Goal: Task Accomplishment & Management: Use online tool/utility

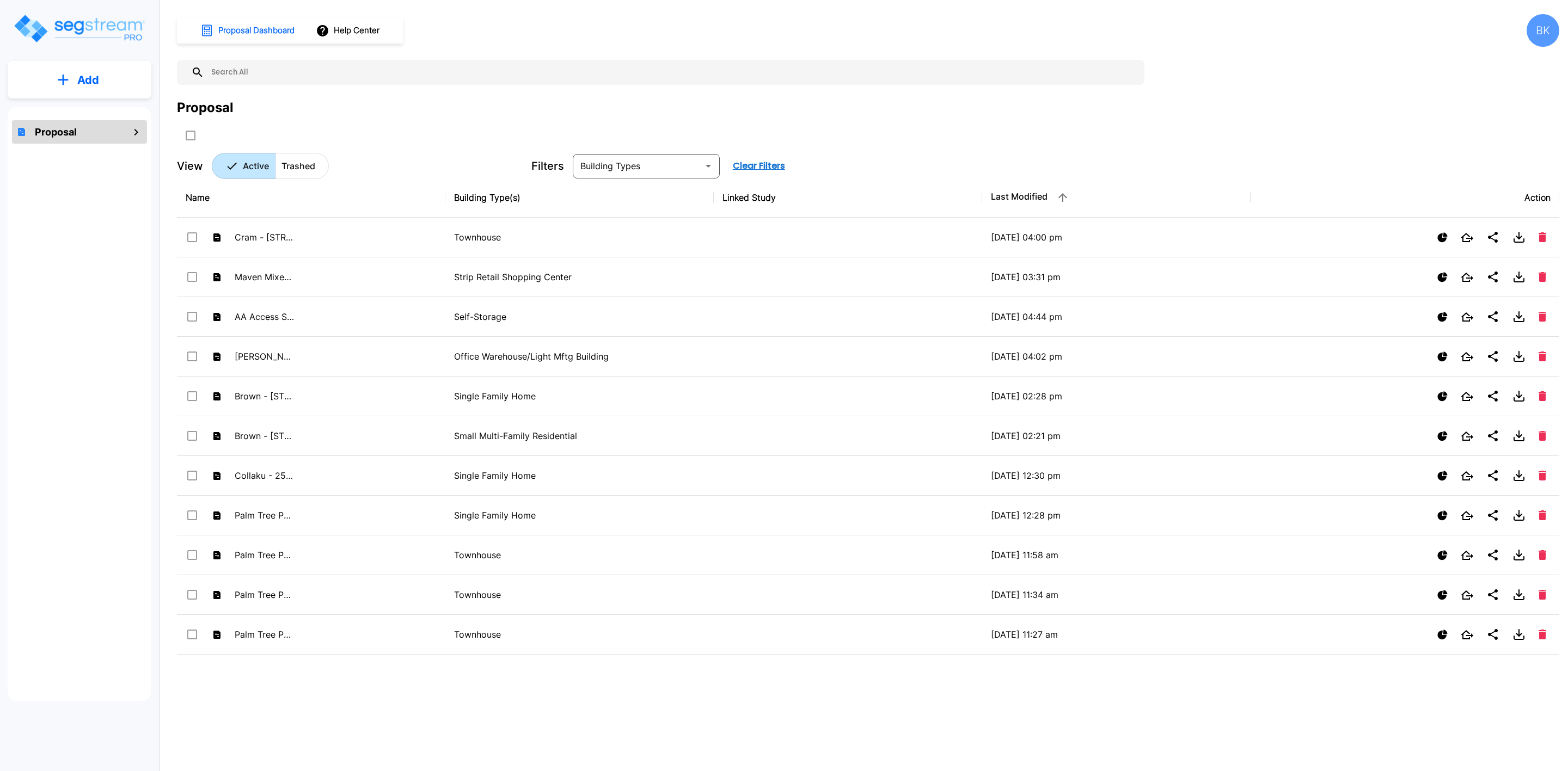
click at [78, 78] on p "Add" at bounding box center [89, 79] width 22 height 16
click at [92, 111] on p "Add Proposal" at bounding box center [86, 110] width 56 height 13
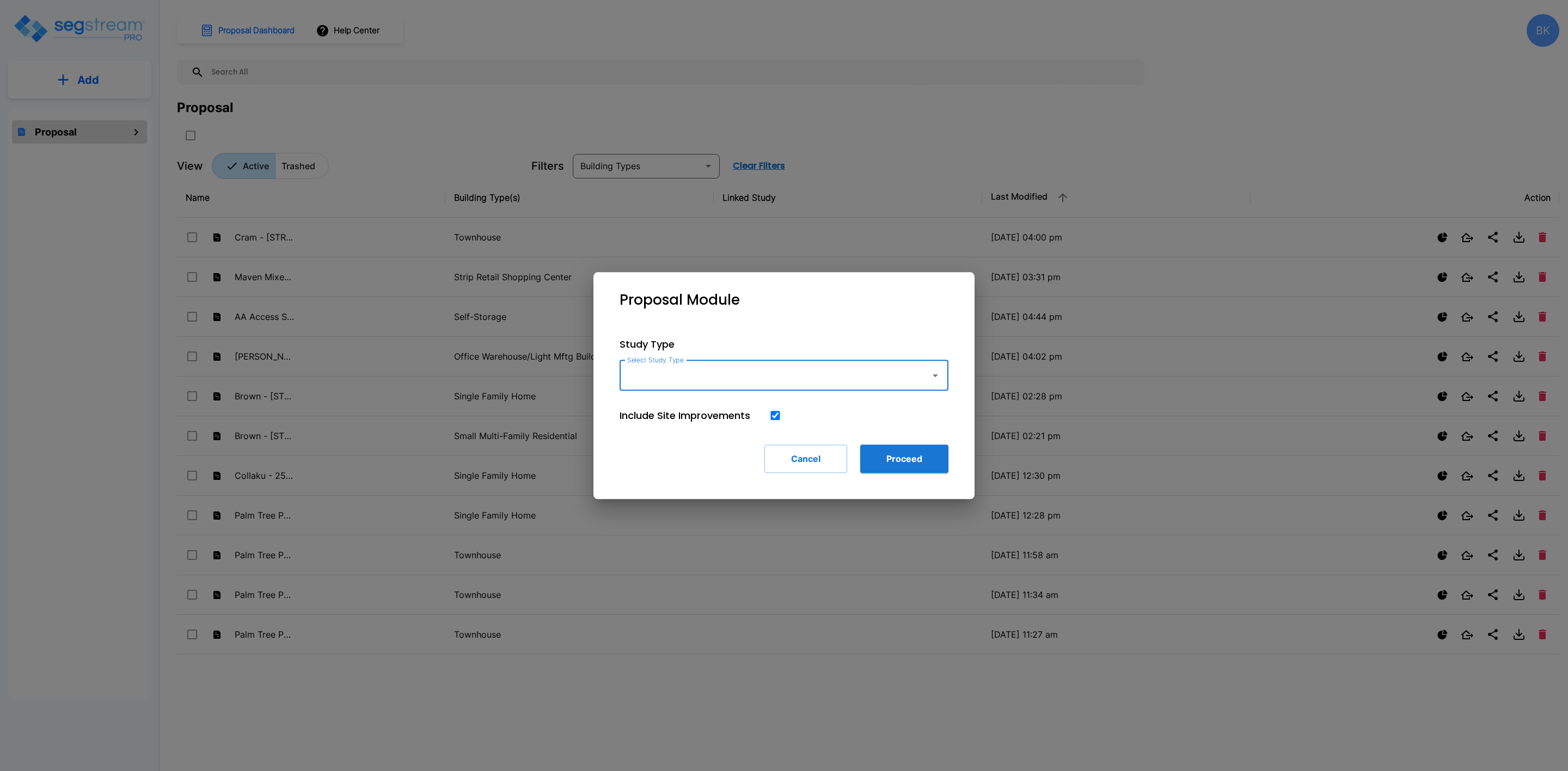
click at [685, 381] on input "Select Study Type" at bounding box center [772, 375] width 296 height 21
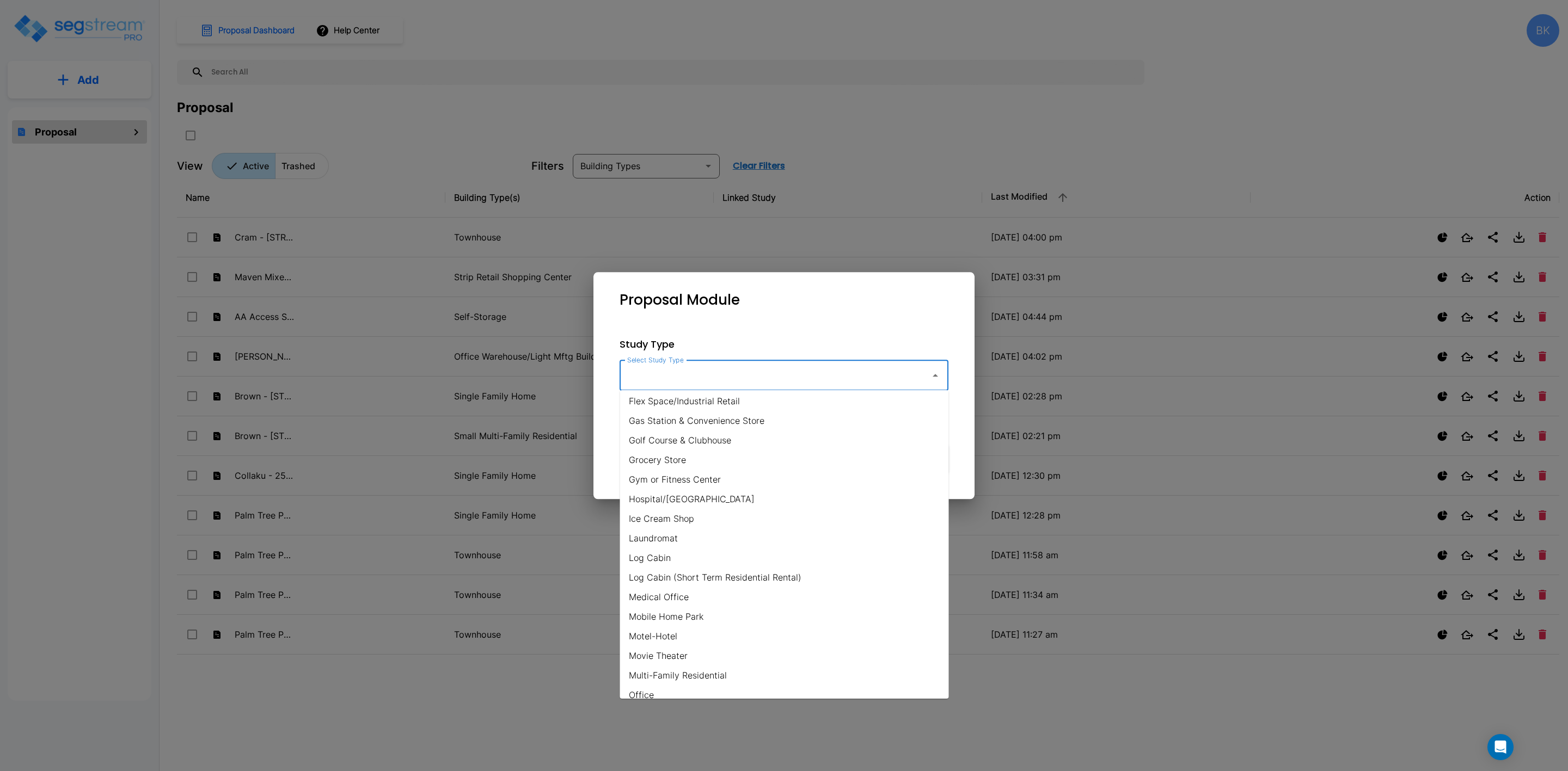
scroll to position [653, 0]
click at [680, 573] on li "Single Family Home" at bounding box center [785, 574] width 329 height 19
type input "Single Family Home"
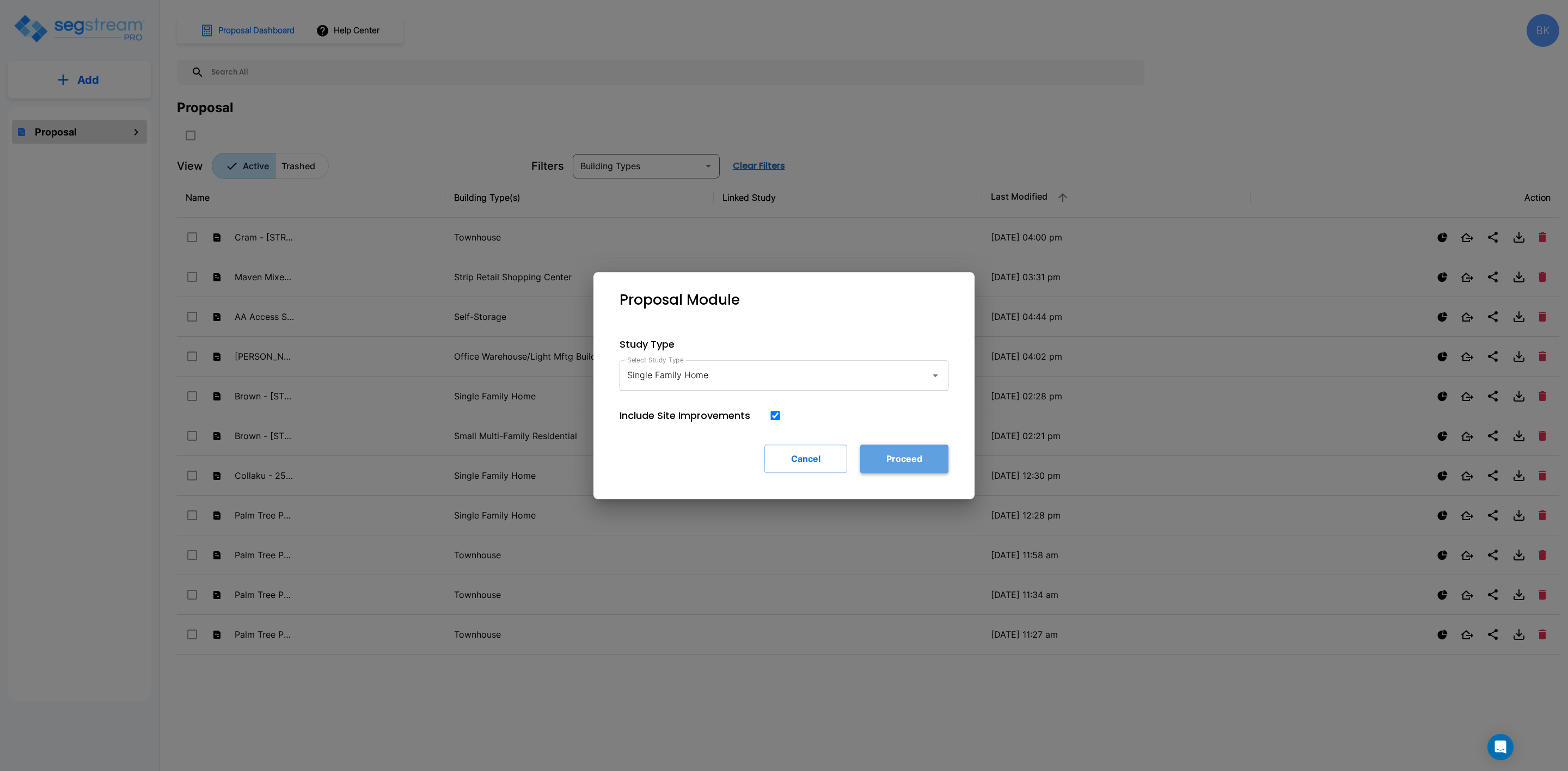
click at [894, 463] on button "Proceed" at bounding box center [905, 459] width 89 height 29
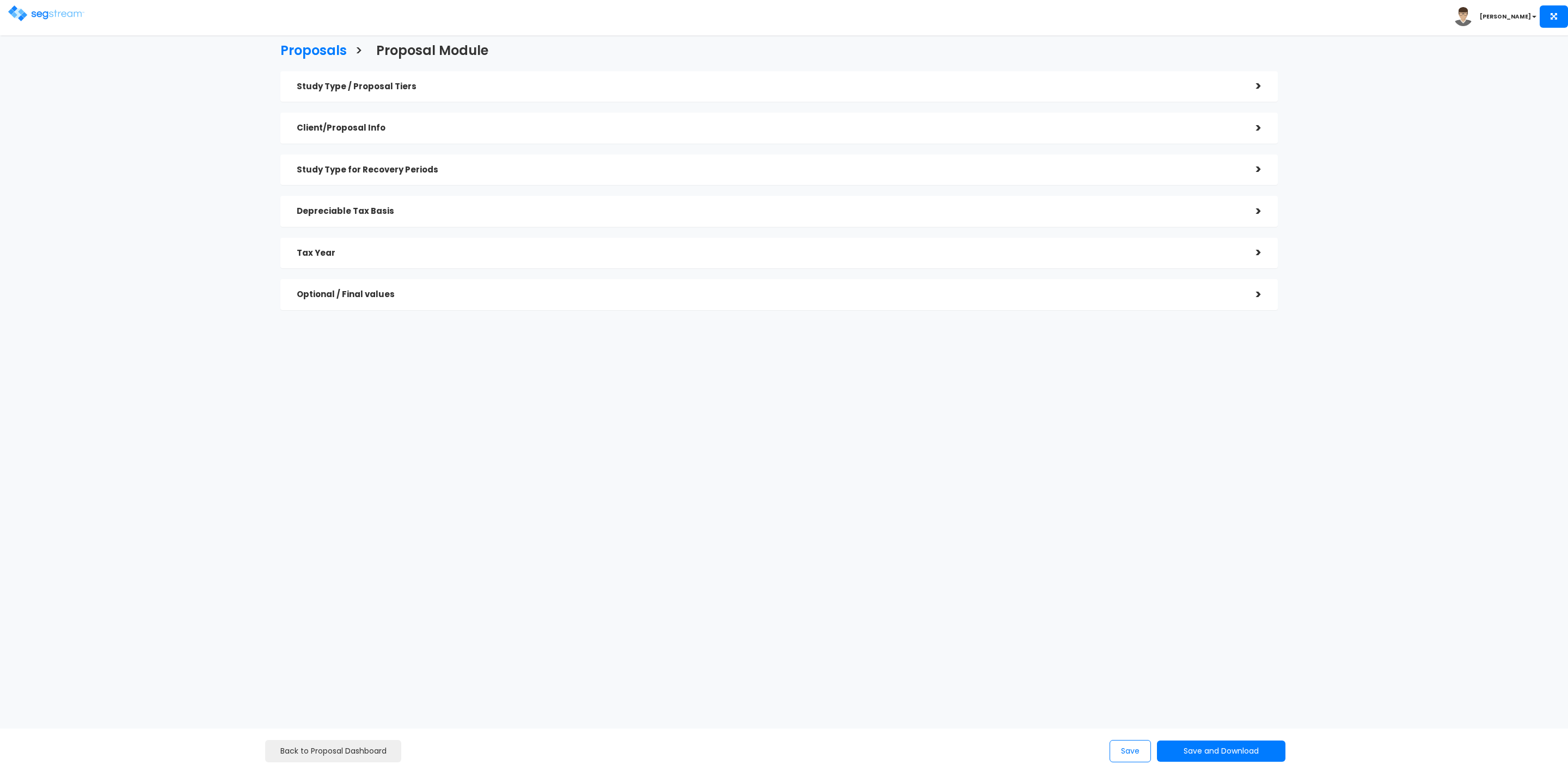
checkbox input "true"
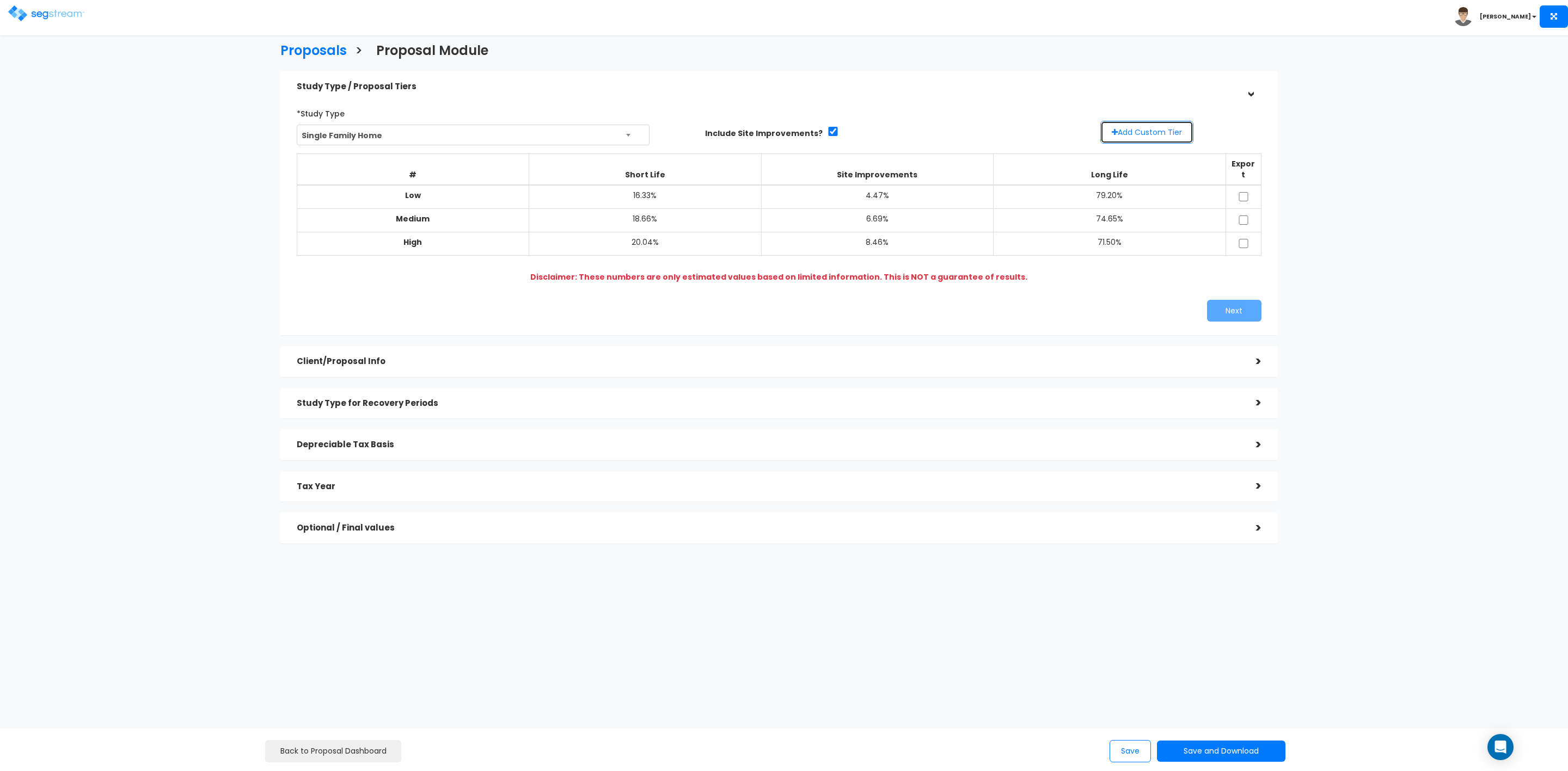
click at [1163, 129] on button "Add Custom Tier" at bounding box center [1147, 131] width 93 height 23
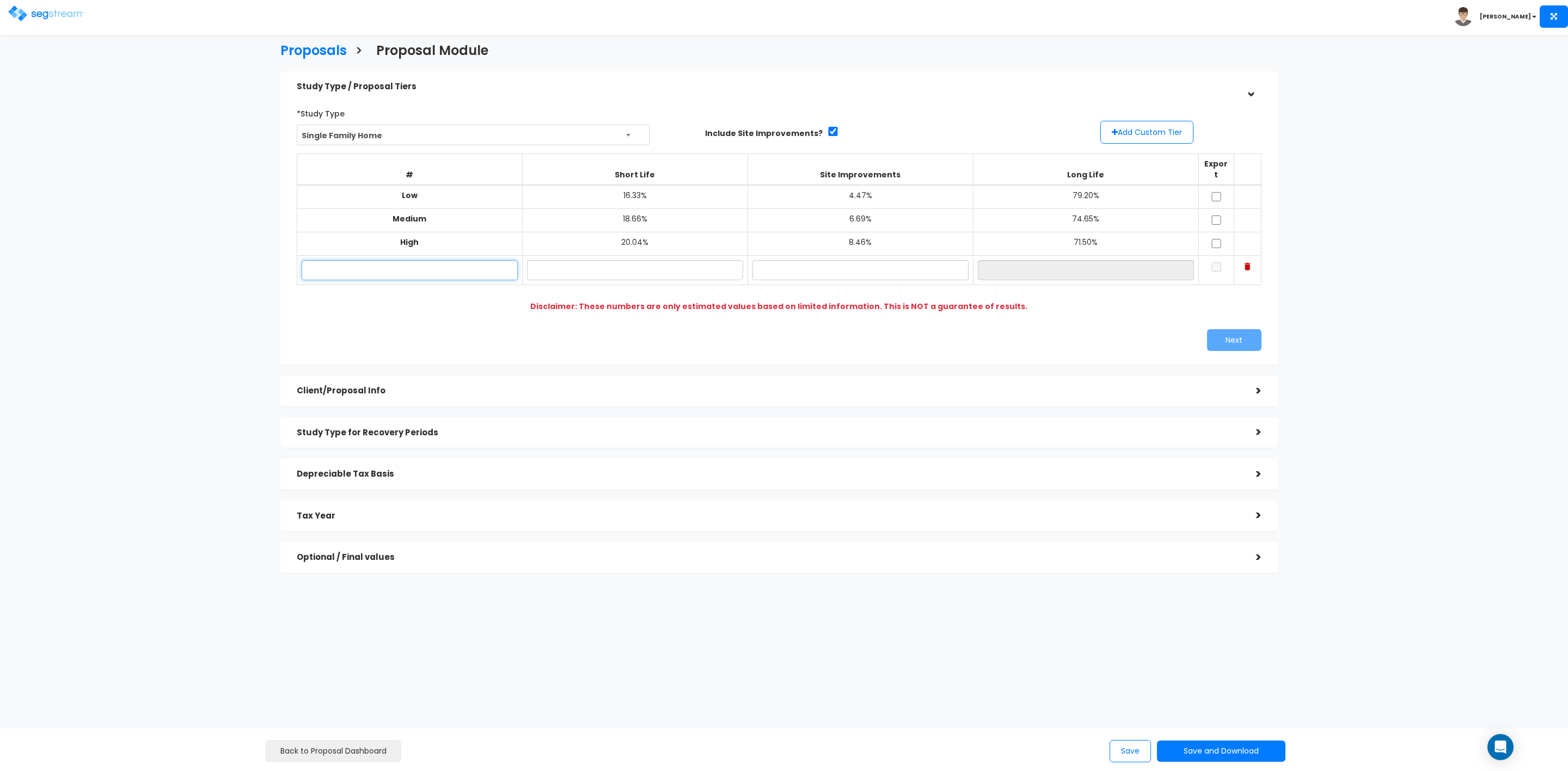
click at [432, 260] on input "text" at bounding box center [410, 270] width 216 height 20
drag, startPoint x: 433, startPoint y: 262, endPoint x: 475, endPoint y: 279, distance: 45.3
click at [432, 262] on input "text" at bounding box center [410, 270] width 216 height 20
type input "5019 E Hearn Rd"
click at [646, 260] on input "text" at bounding box center [635, 270] width 216 height 20
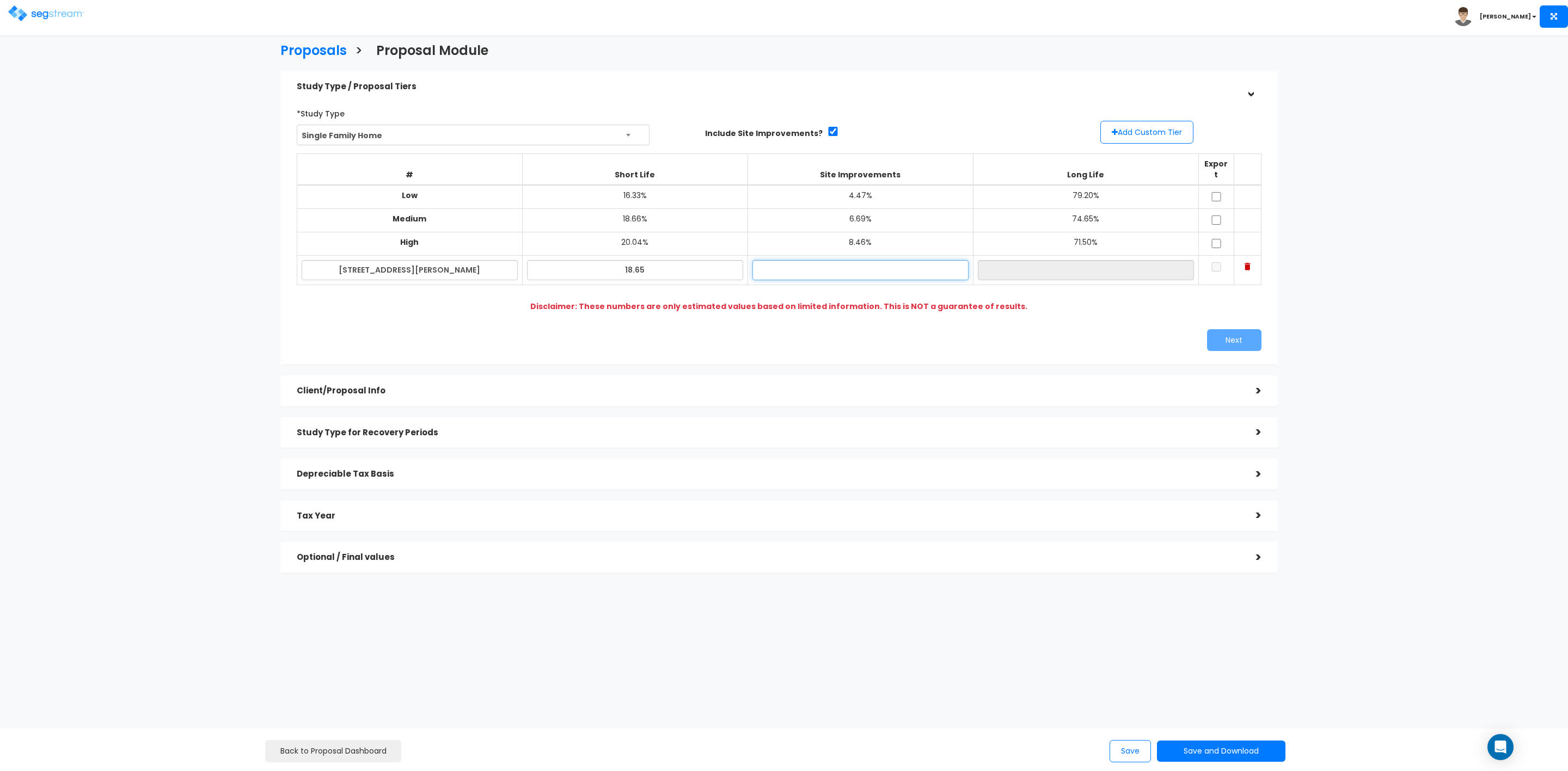
type input "18.65%"
click at [825, 265] on input "text" at bounding box center [861, 270] width 216 height 20
type input "8.69%"
type input "72.66%"
click at [1055, 268] on input "72.66%" at bounding box center [1086, 270] width 216 height 20
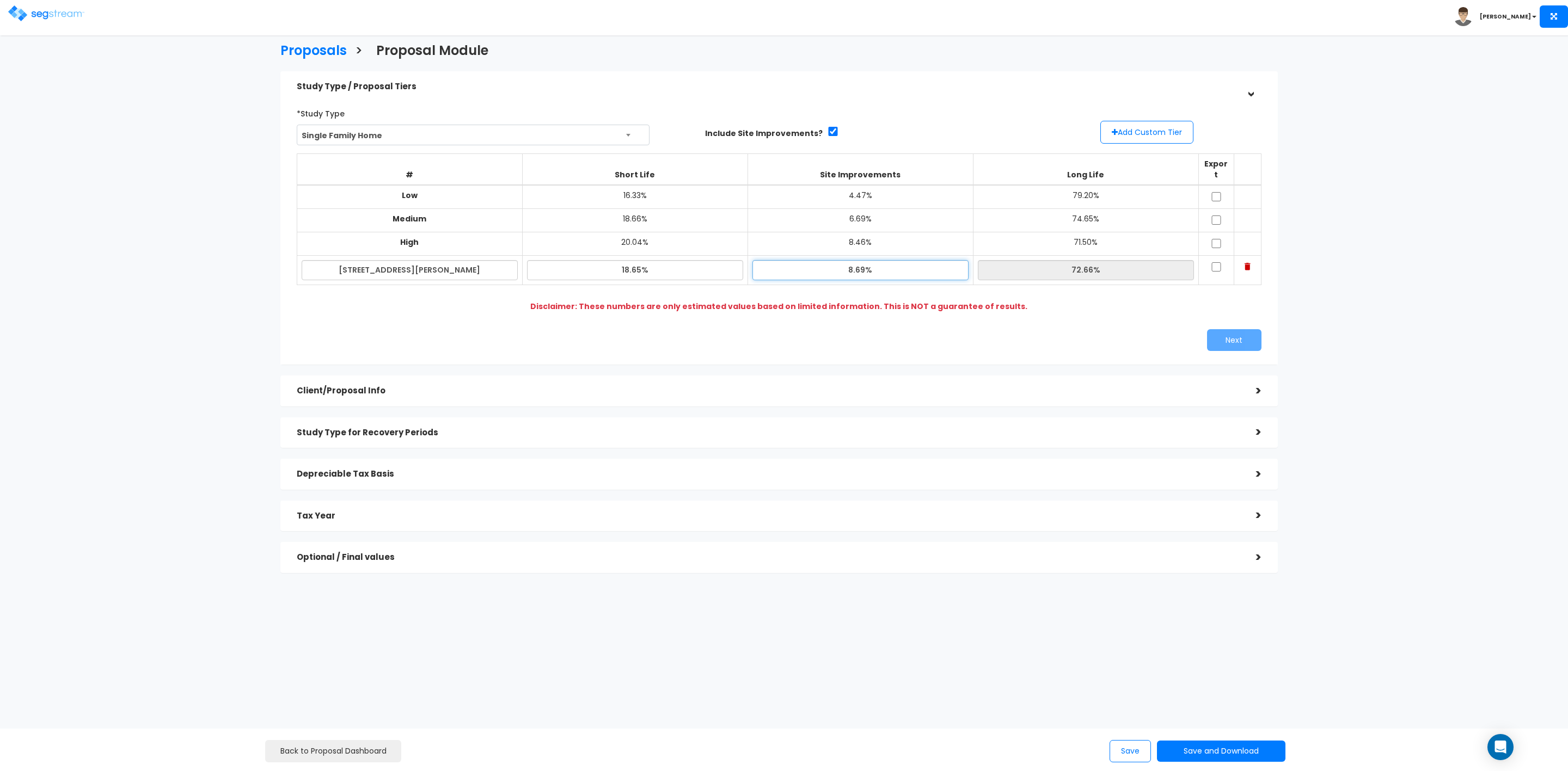
click at [862, 264] on input "8.69%" at bounding box center [861, 270] width 216 height 20
type input "8.89%"
type input "72.46%"
click at [1015, 233] on td "71.50%" at bounding box center [1085, 244] width 225 height 24
click at [1021, 260] on input "72.46%" at bounding box center [1086, 270] width 216 height 20
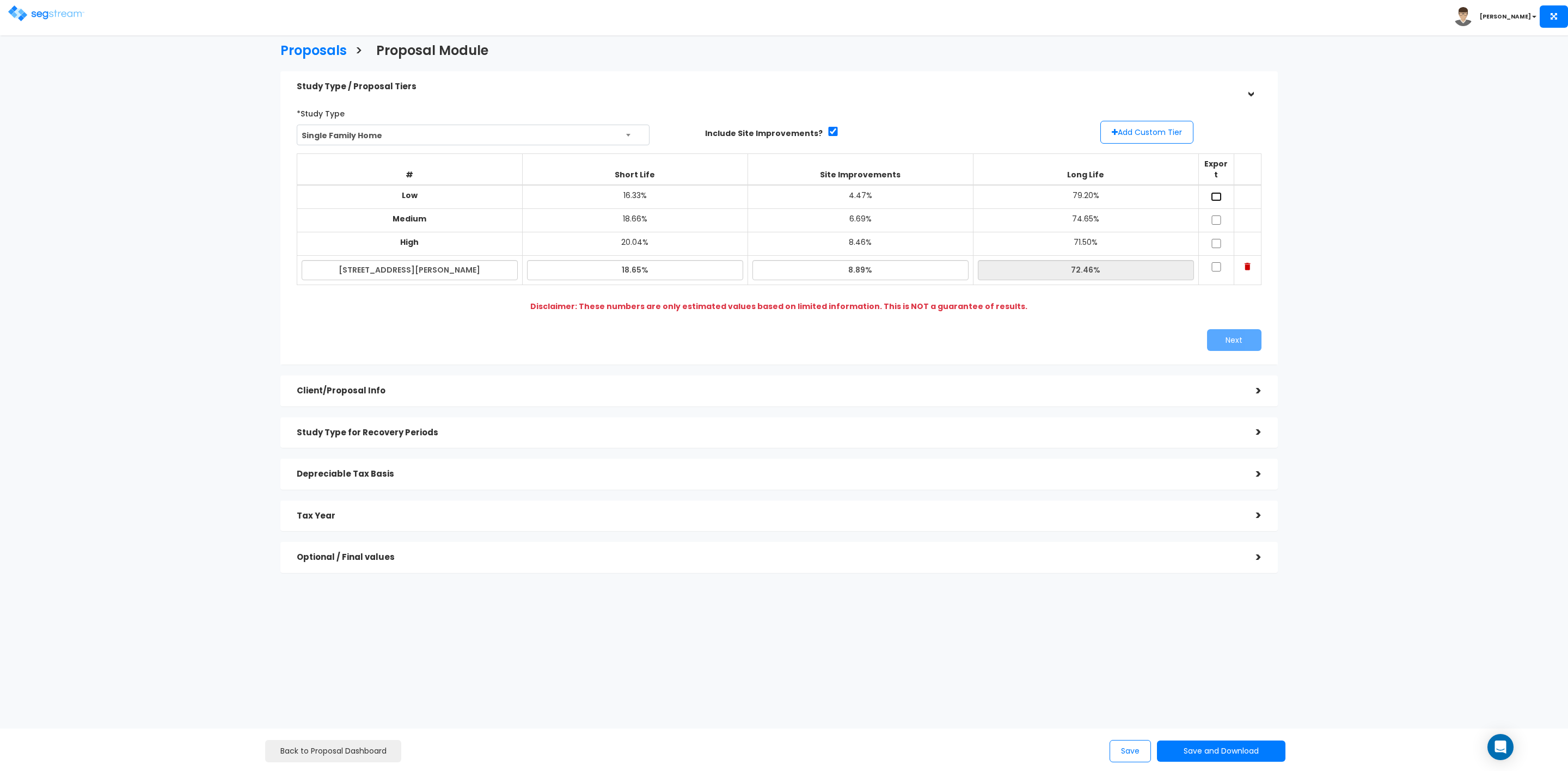
click at [1213, 192] on input "checkbox" at bounding box center [1216, 196] width 11 height 9
checkbox input "true"
click at [1216, 216] on input "checkbox" at bounding box center [1216, 220] width 11 height 9
checkbox input "true"
click at [1216, 239] on input "checkbox" at bounding box center [1216, 244] width 11 height 9
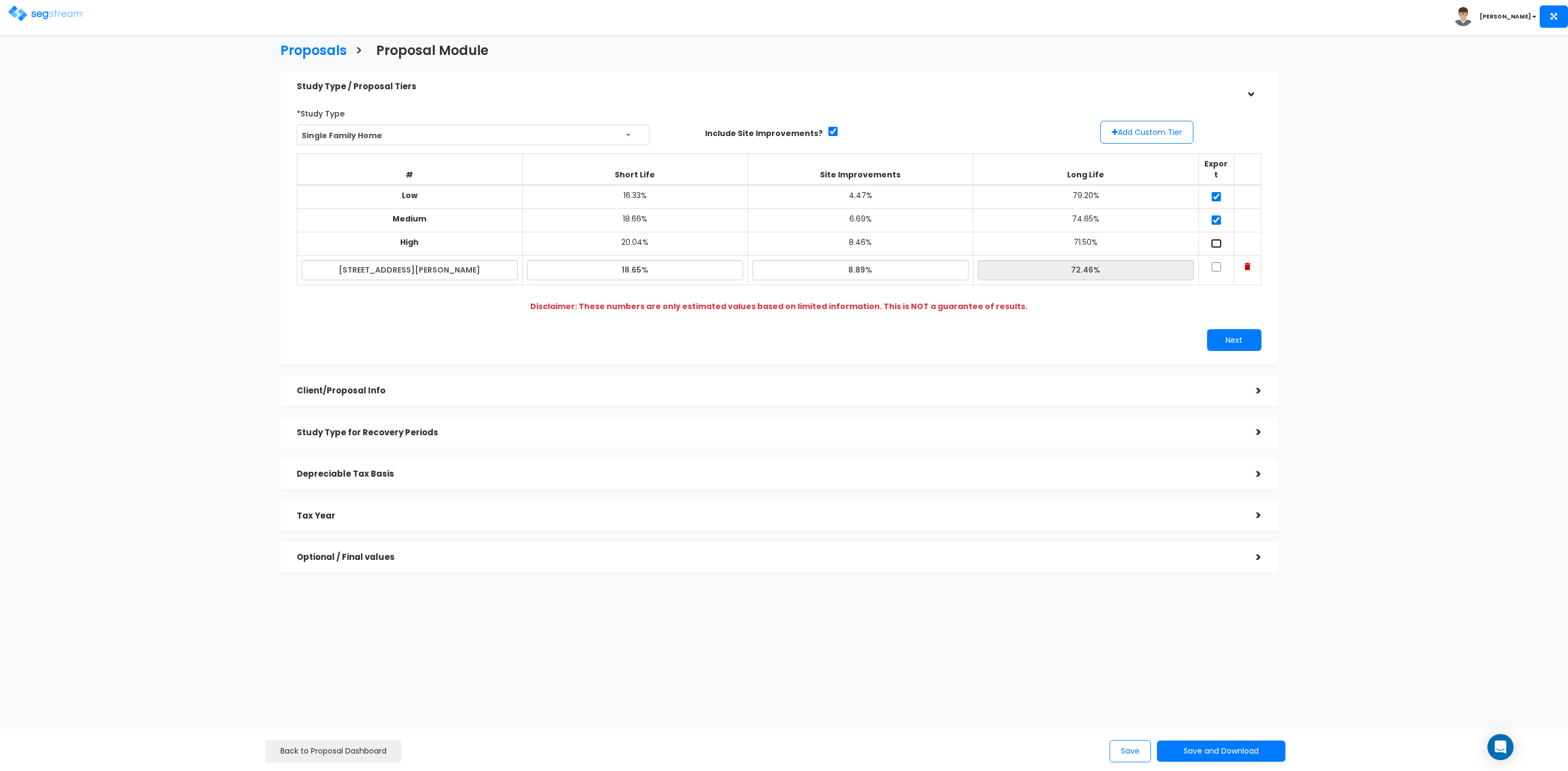
checkbox input "true"
click at [1216, 262] on input "checkbox" at bounding box center [1216, 266] width 11 height 9
checkbox input "true"
click at [1243, 329] on button "Next" at bounding box center [1234, 340] width 55 height 22
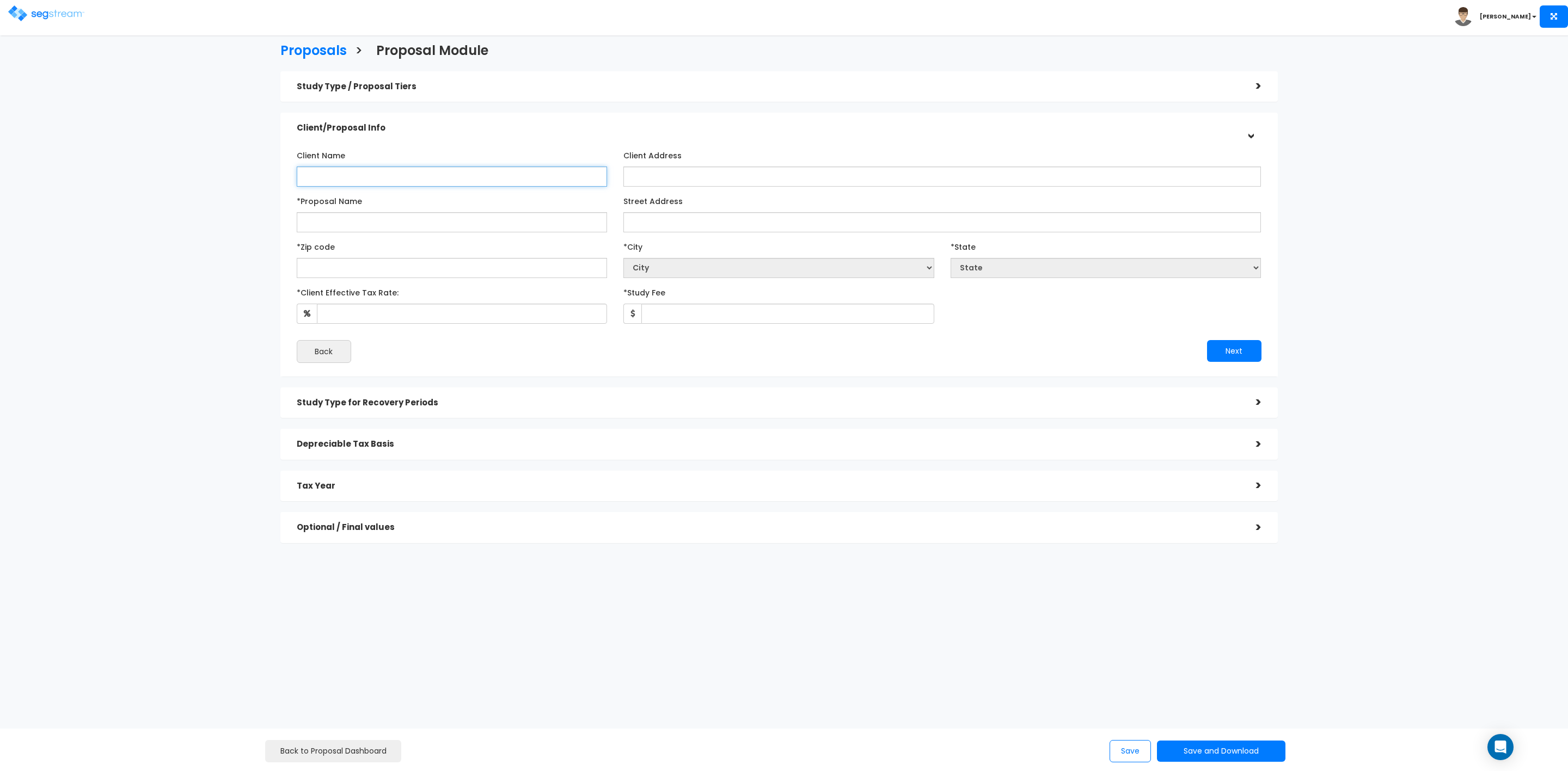
click at [388, 179] on input "Client Name" at bounding box center [452, 177] width 311 height 20
type input "[PERSON_NAME] and [PERSON_NAME]"
click at [665, 172] on input "Client Address" at bounding box center [942, 177] width 637 height 20
type input "[STREET_ADDRESS]"
click at [464, 225] on input "*Proposal Name" at bounding box center [452, 222] width 311 height 20
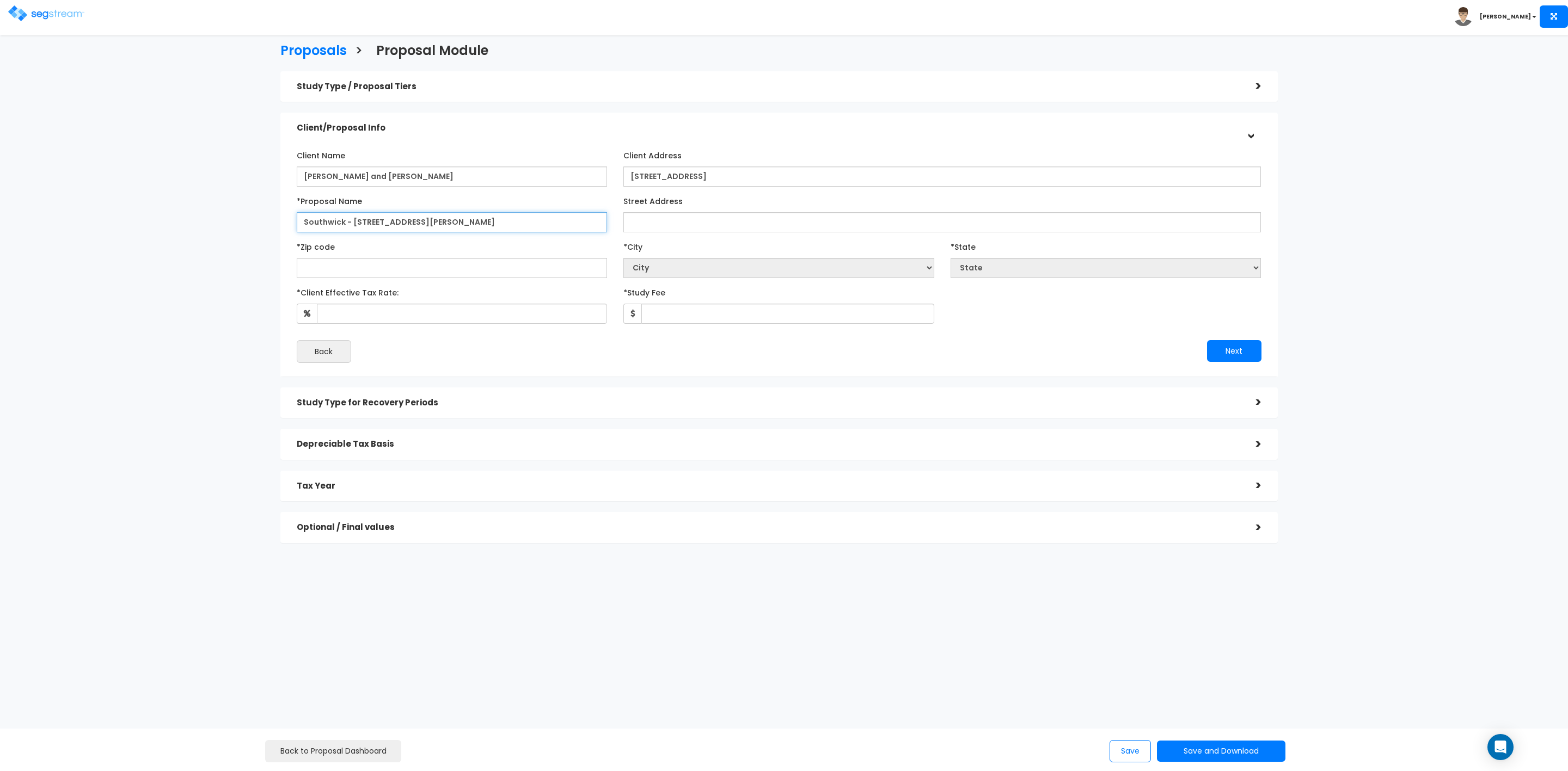
type input "Southwick - [STREET_ADDRESS][PERSON_NAME]"
click at [650, 219] on input "Street Address" at bounding box center [942, 222] width 637 height 20
type input "[STREET_ADDRESS][PERSON_NAME]"
click at [464, 260] on input "text" at bounding box center [452, 268] width 311 height 20
type input "85257"
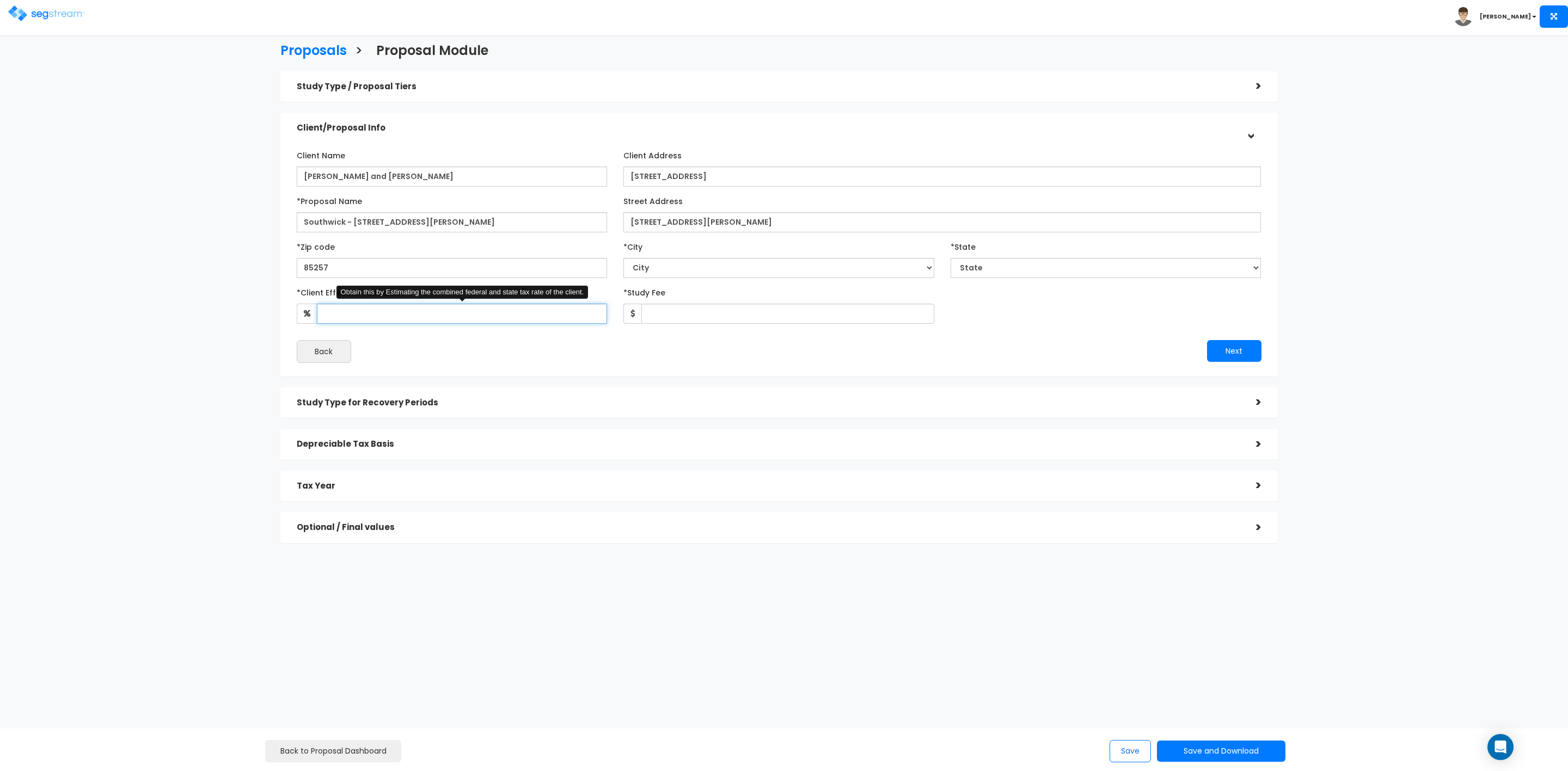
click at [475, 313] on input "*Client Effective Tax Rate:" at bounding box center [462, 313] width 291 height 20
select select "AZ"
type input "35"
click at [669, 314] on input "*Study Fee" at bounding box center [788, 313] width 293 height 20
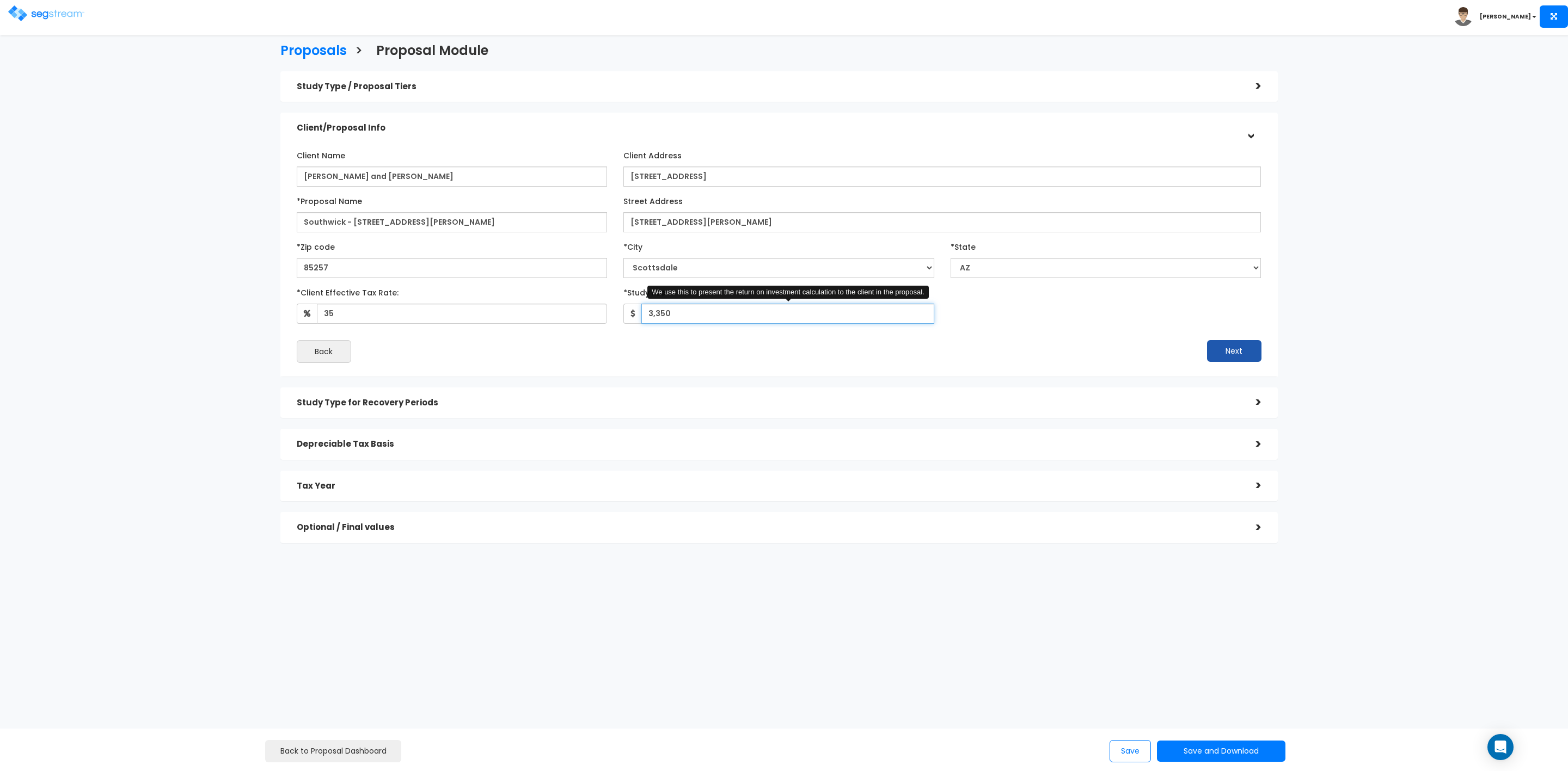
type input "3,350"
click at [1239, 348] on button "Next" at bounding box center [1234, 351] width 55 height 22
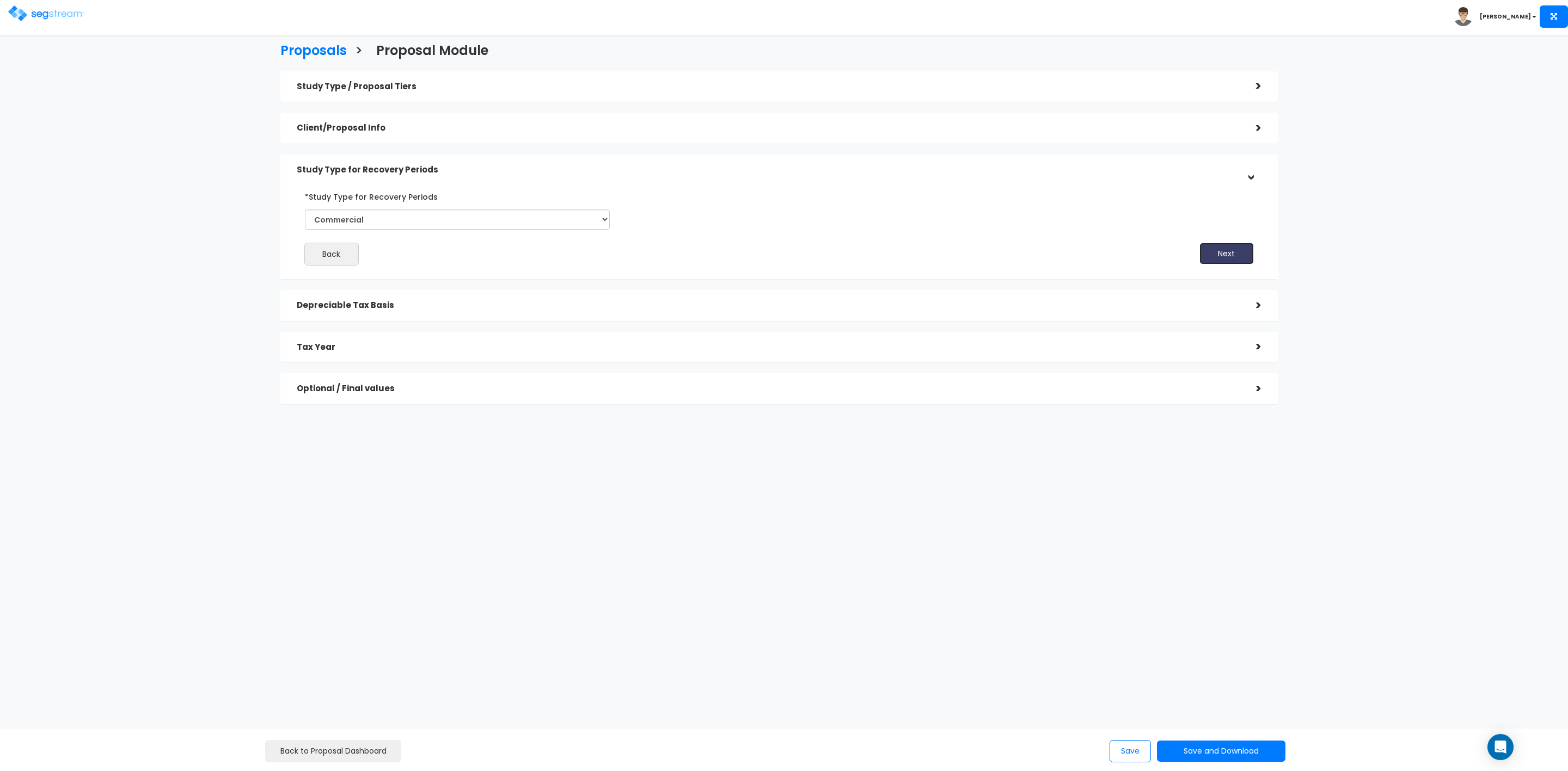
click at [1219, 251] on button "Next" at bounding box center [1227, 254] width 55 height 22
click at [332, 259] on input "*Depreciable Tax Basis" at bounding box center [420, 260] width 212 height 20
paste input "$1,163,336.55"
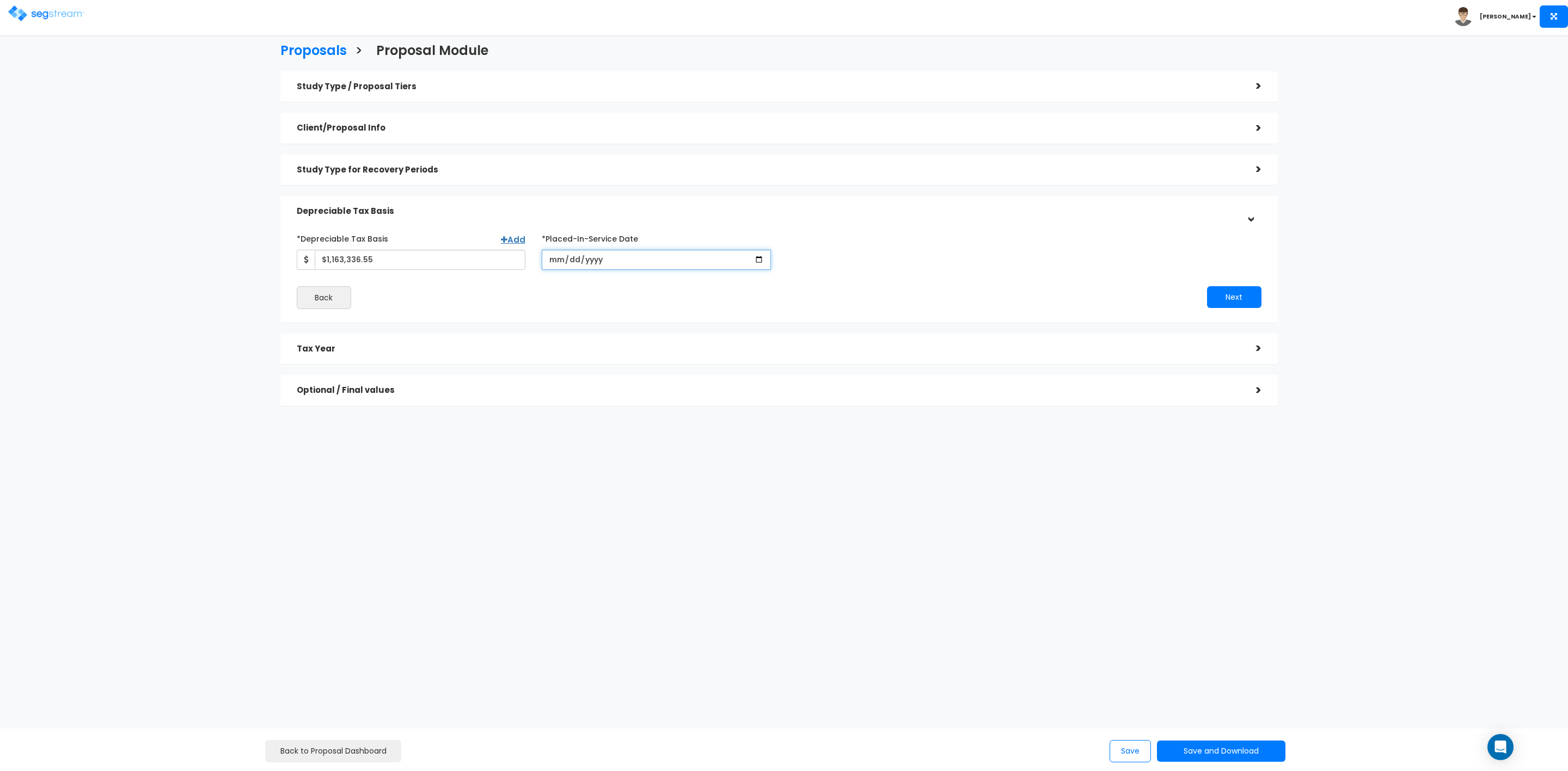
type input "1,163,336.55"
click at [593, 258] on input "date" at bounding box center [657, 260] width 229 height 20
click at [556, 258] on input "date" at bounding box center [657, 260] width 229 height 20
type input "[DATE]"
click at [804, 262] on input "*Purchase/Contract Date" at bounding box center [902, 260] width 229 height 20
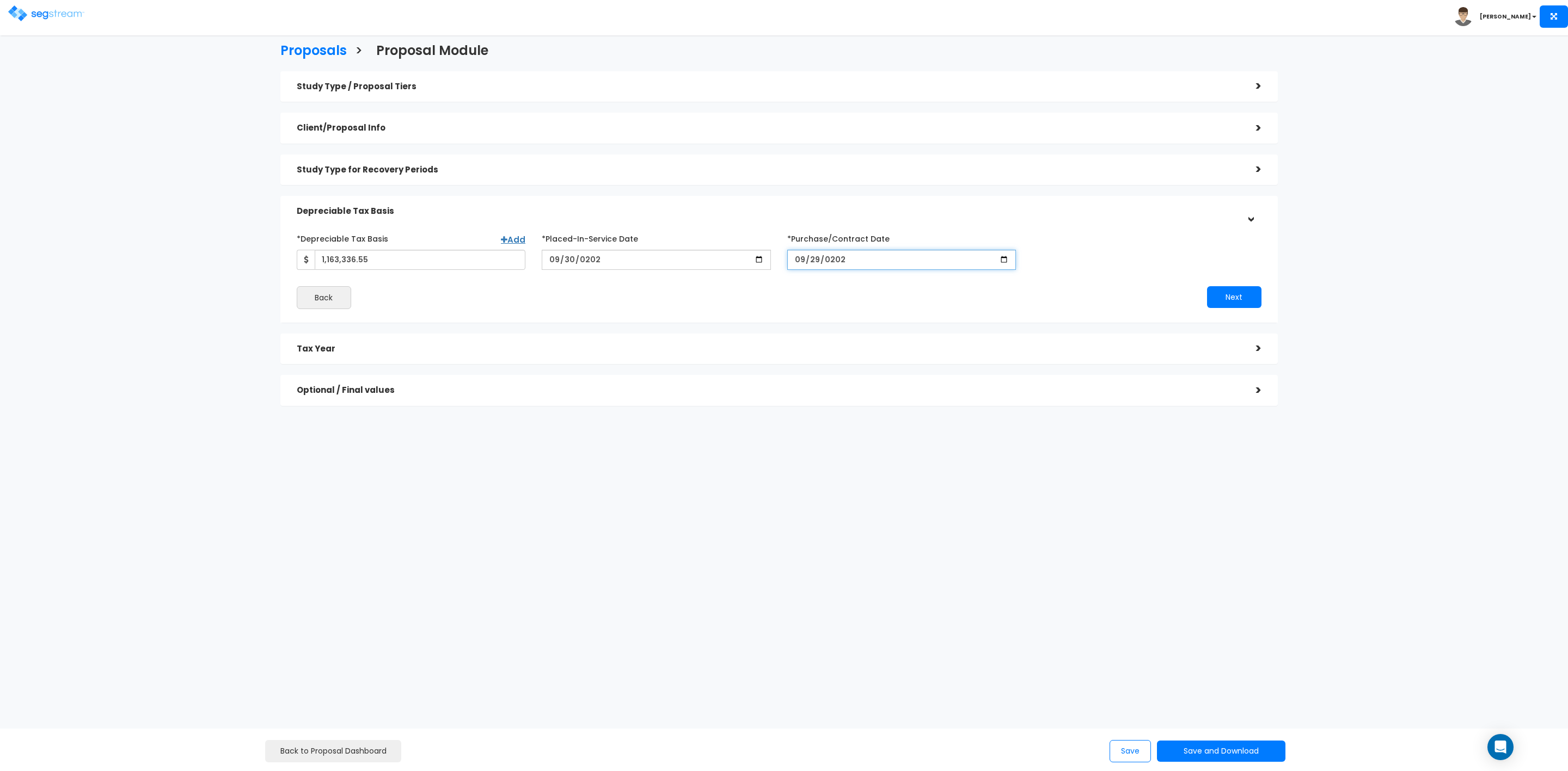
type input "[DATE]"
click at [1238, 296] on button "Next" at bounding box center [1234, 297] width 55 height 22
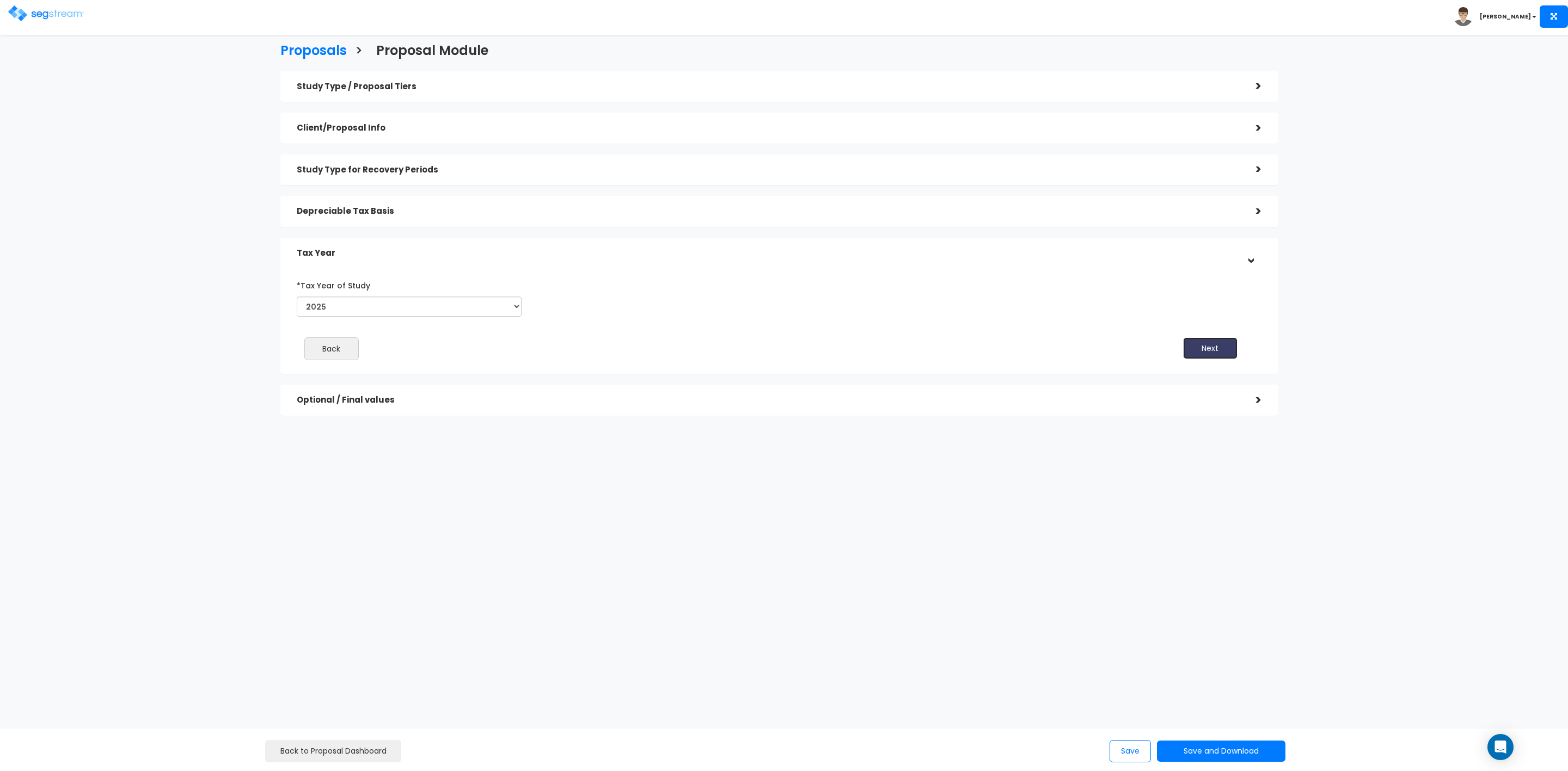
click at [1219, 343] on button "Next" at bounding box center [1211, 349] width 55 height 22
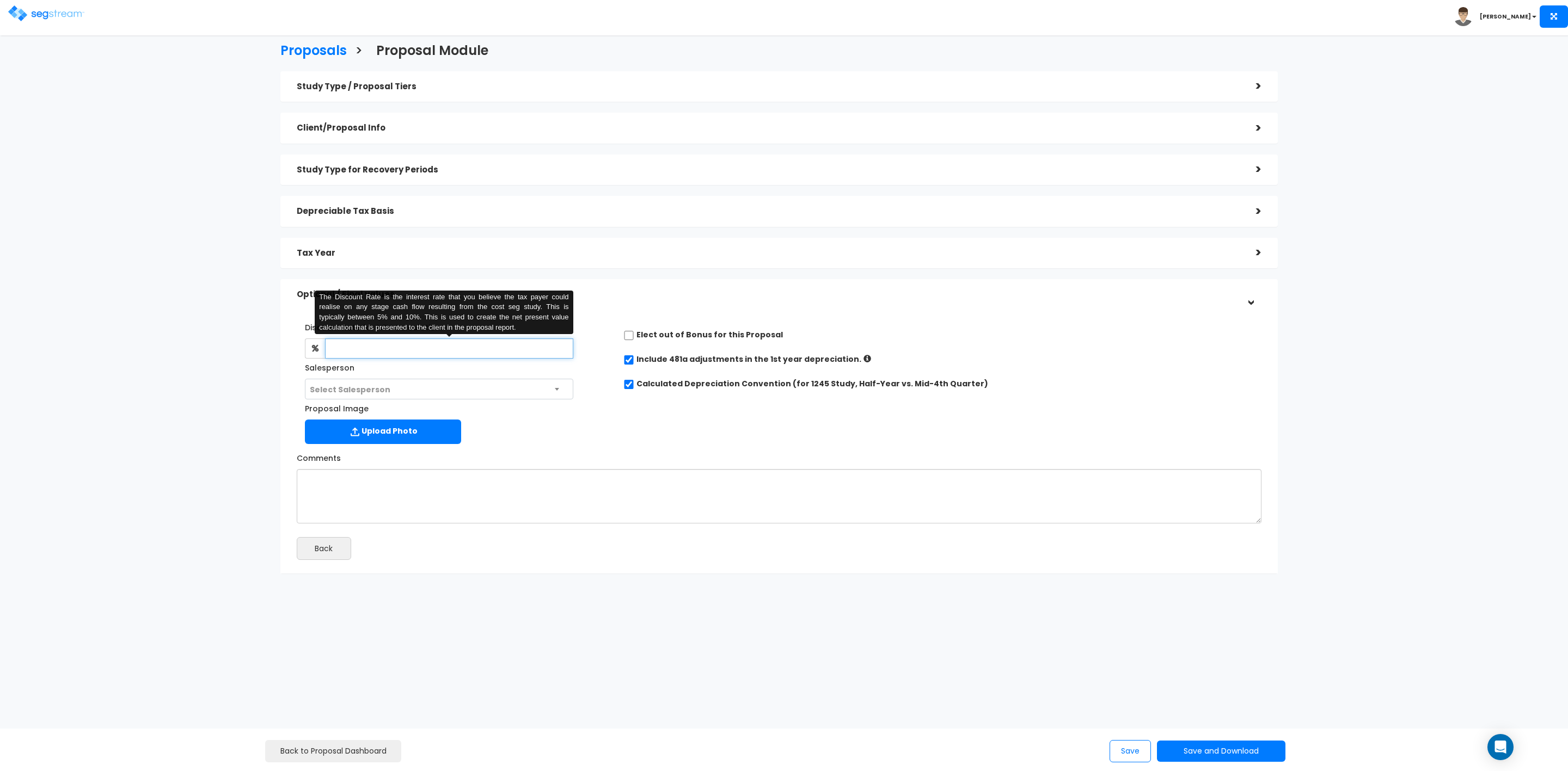
click at [444, 348] on input "text" at bounding box center [449, 349] width 249 height 20
type input "8"
click at [436, 388] on span "Select Salesperson" at bounding box center [438, 389] width 267 height 21
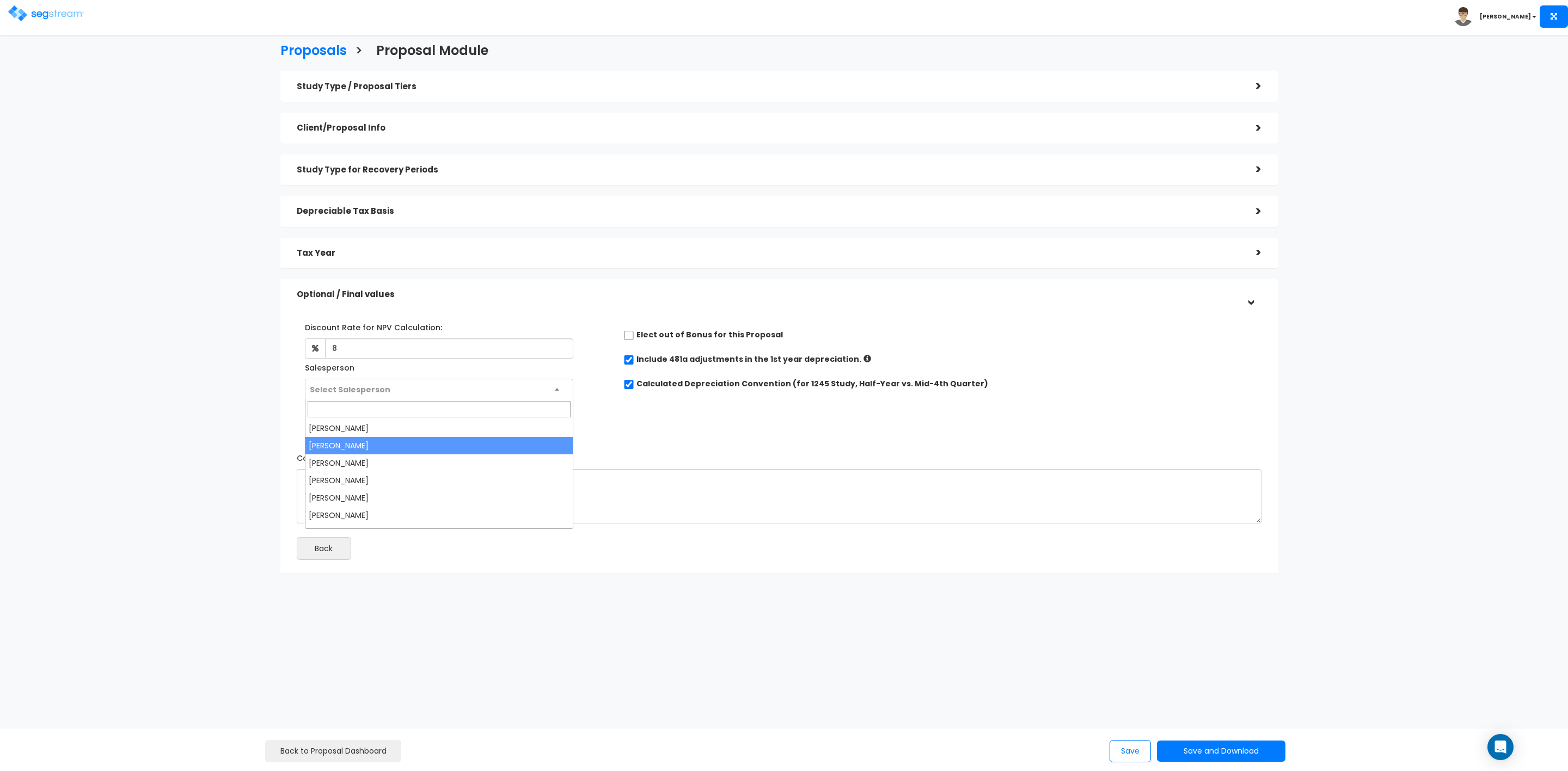
select select "170"
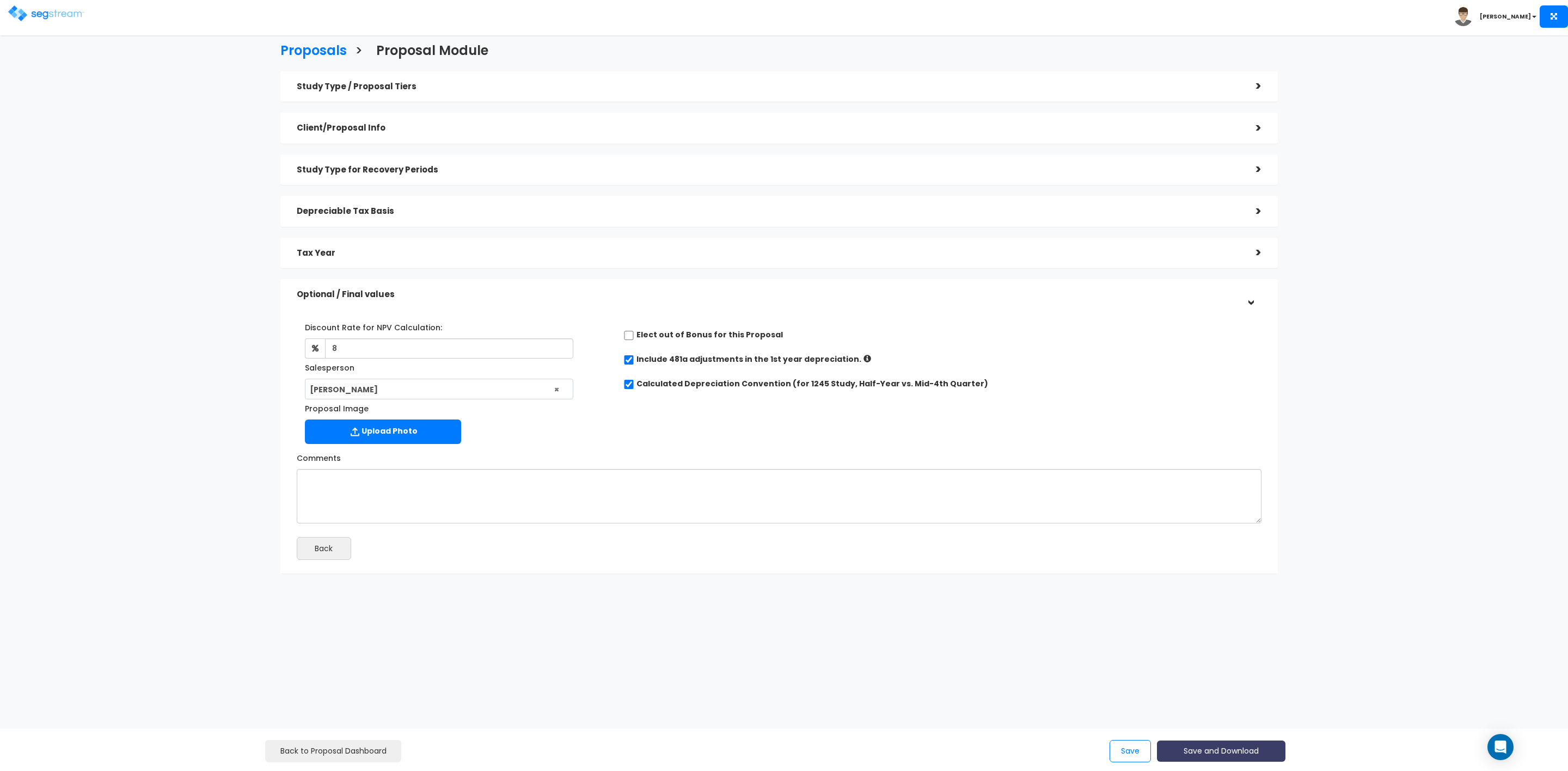
click at [1209, 751] on button "Save and Download" at bounding box center [1222, 751] width 128 height 21
click at [1232, 694] on link "Custom Proposal" at bounding box center [1248, 696] width 170 height 25
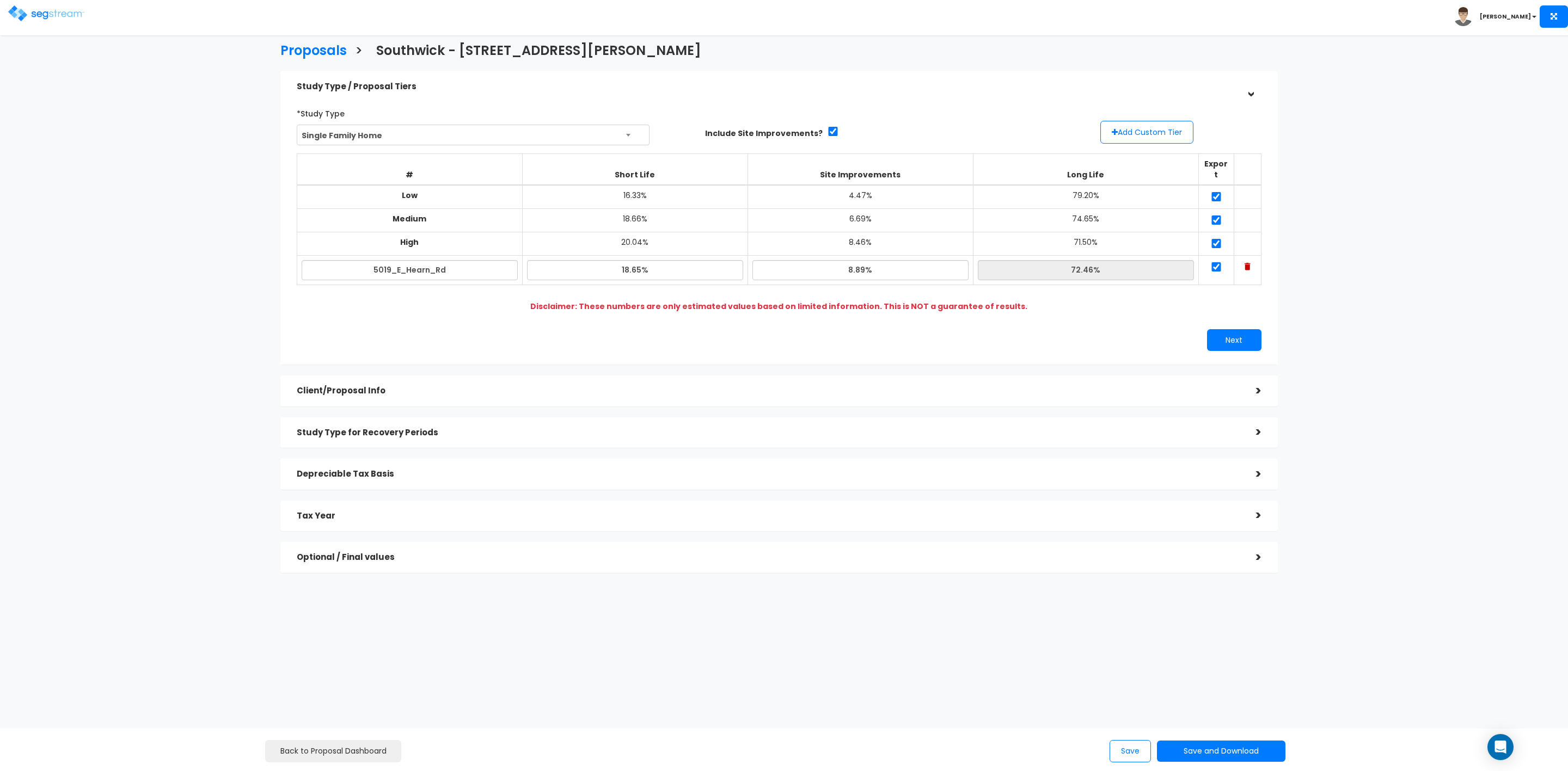
click at [1193, 511] on h5 "Tax Year" at bounding box center [768, 516] width 943 height 9
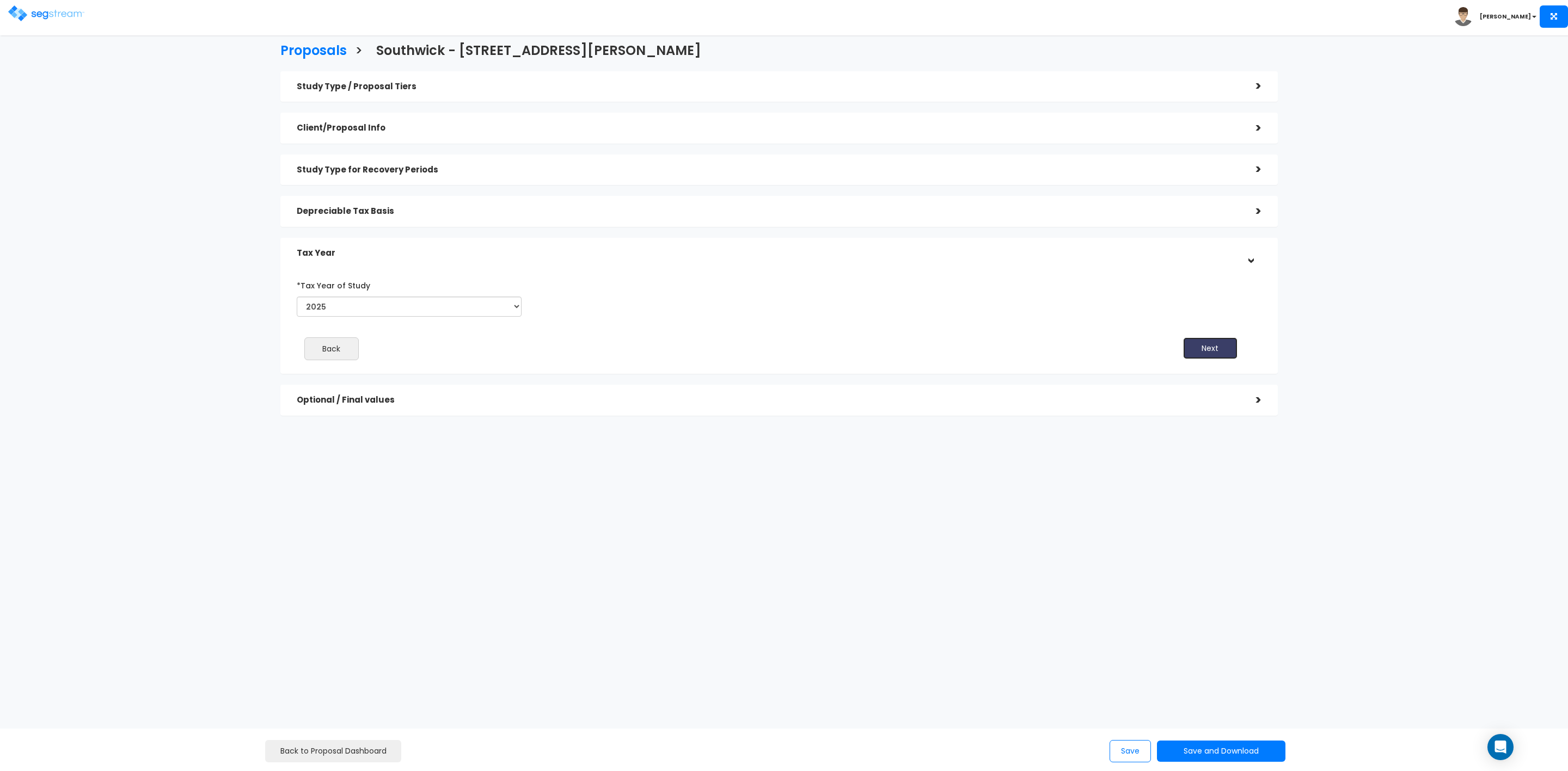
click at [1206, 348] on button "Next" at bounding box center [1211, 349] width 55 height 22
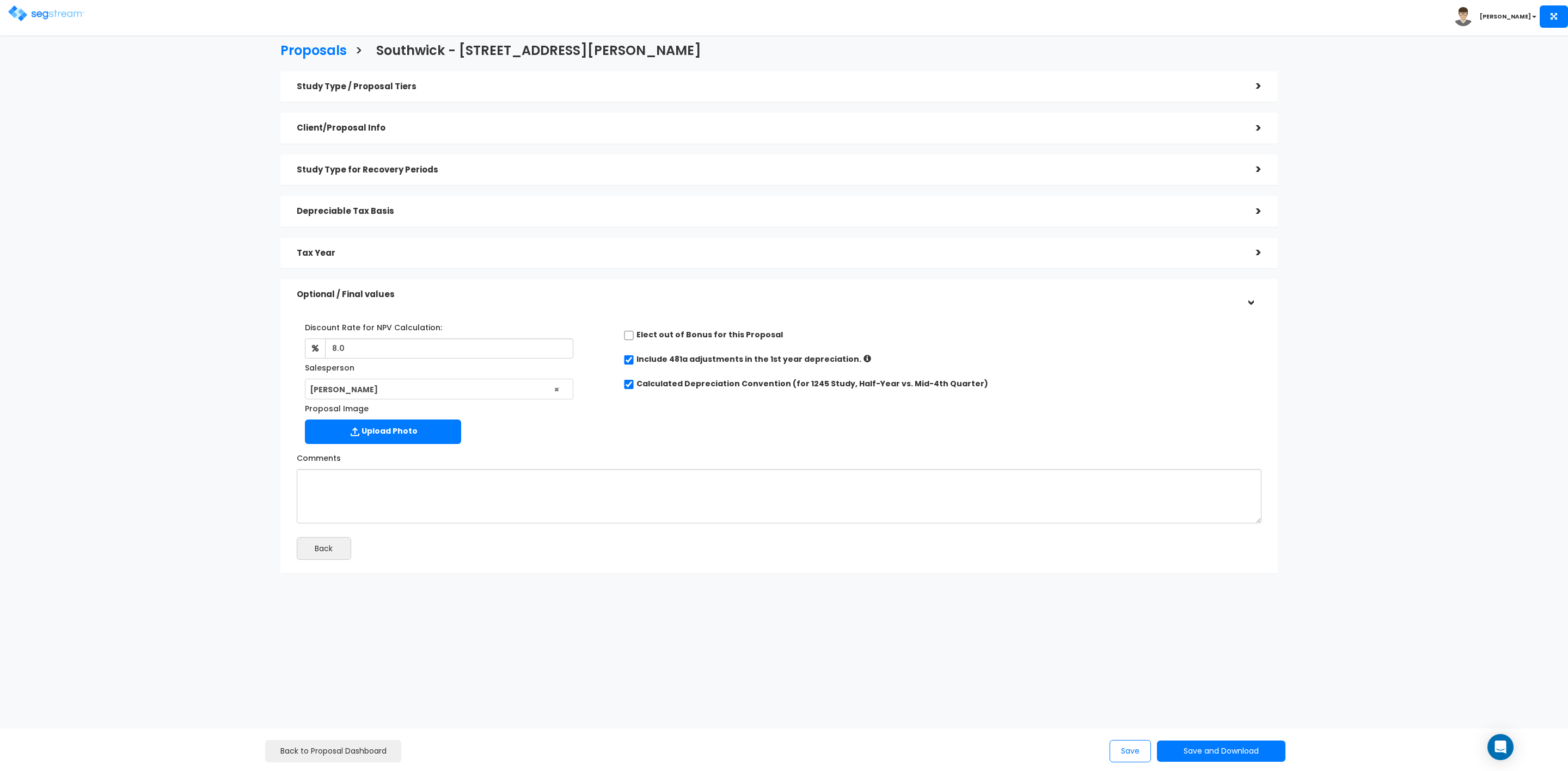
click at [443, 169] on h5 "Study Type for Recovery Periods" at bounding box center [768, 169] width 943 height 9
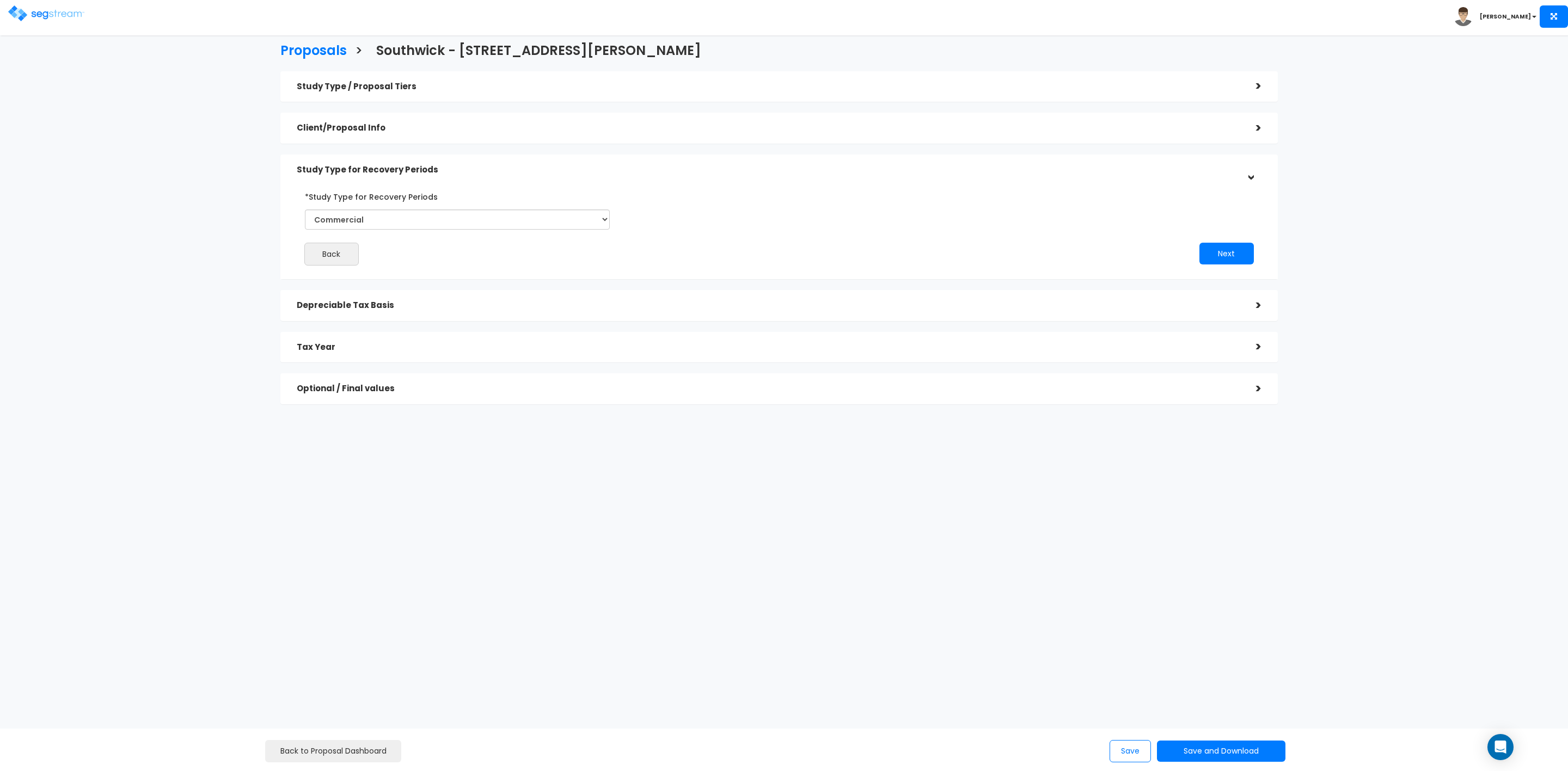
click at [481, 122] on div "Client/Proposal Info" at bounding box center [768, 128] width 943 height 20
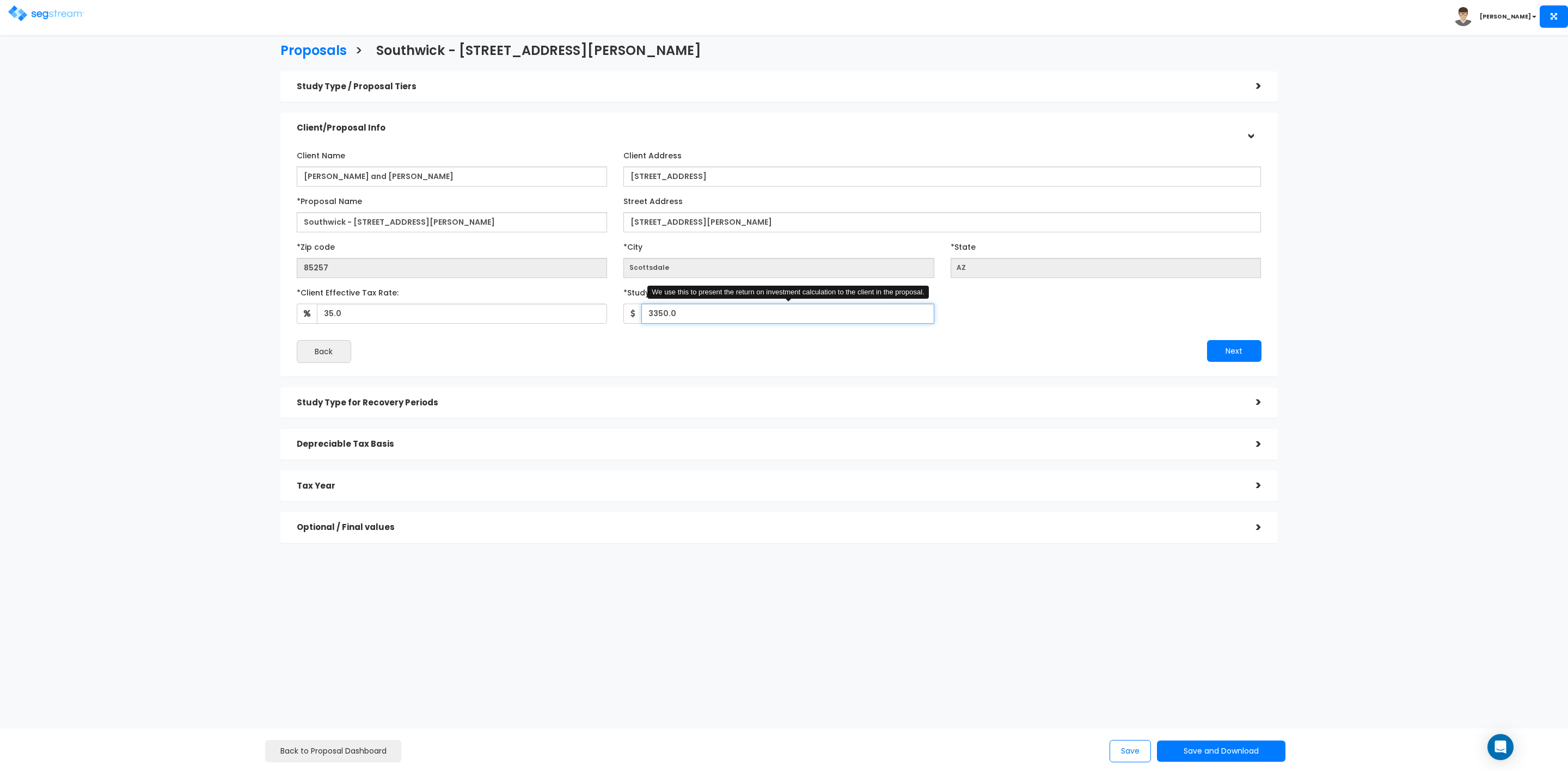
drag, startPoint x: 682, startPoint y: 310, endPoint x: 625, endPoint y: 306, distance: 57.1
click at [628, 307] on div "3350.0 We use this to present the return on investment calculation to the clien…" at bounding box center [779, 313] width 311 height 20
type input "3,750"
click at [1232, 351] on button "Next" at bounding box center [1234, 351] width 55 height 22
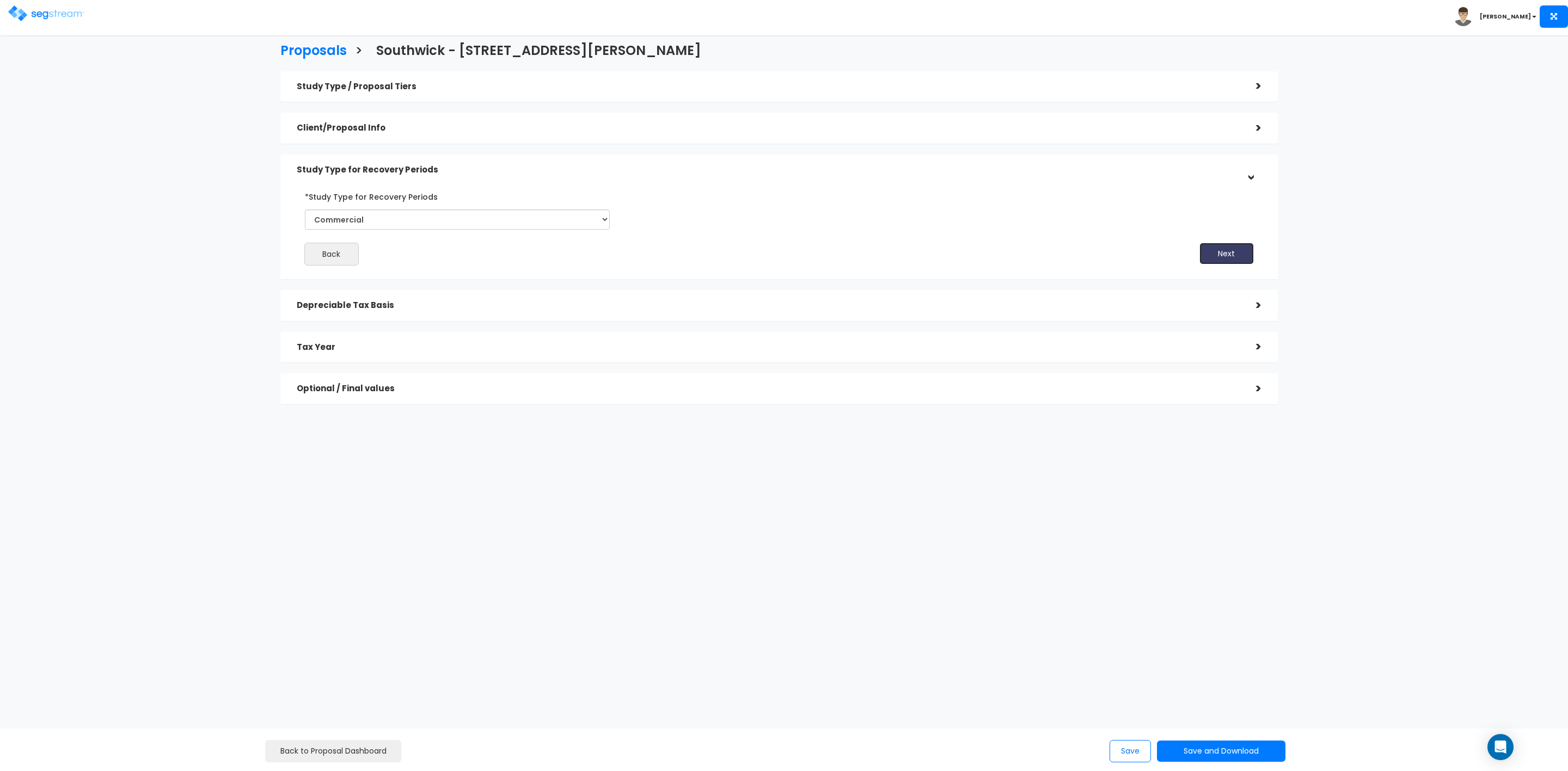
click at [1224, 260] on button "Next" at bounding box center [1227, 254] width 55 height 22
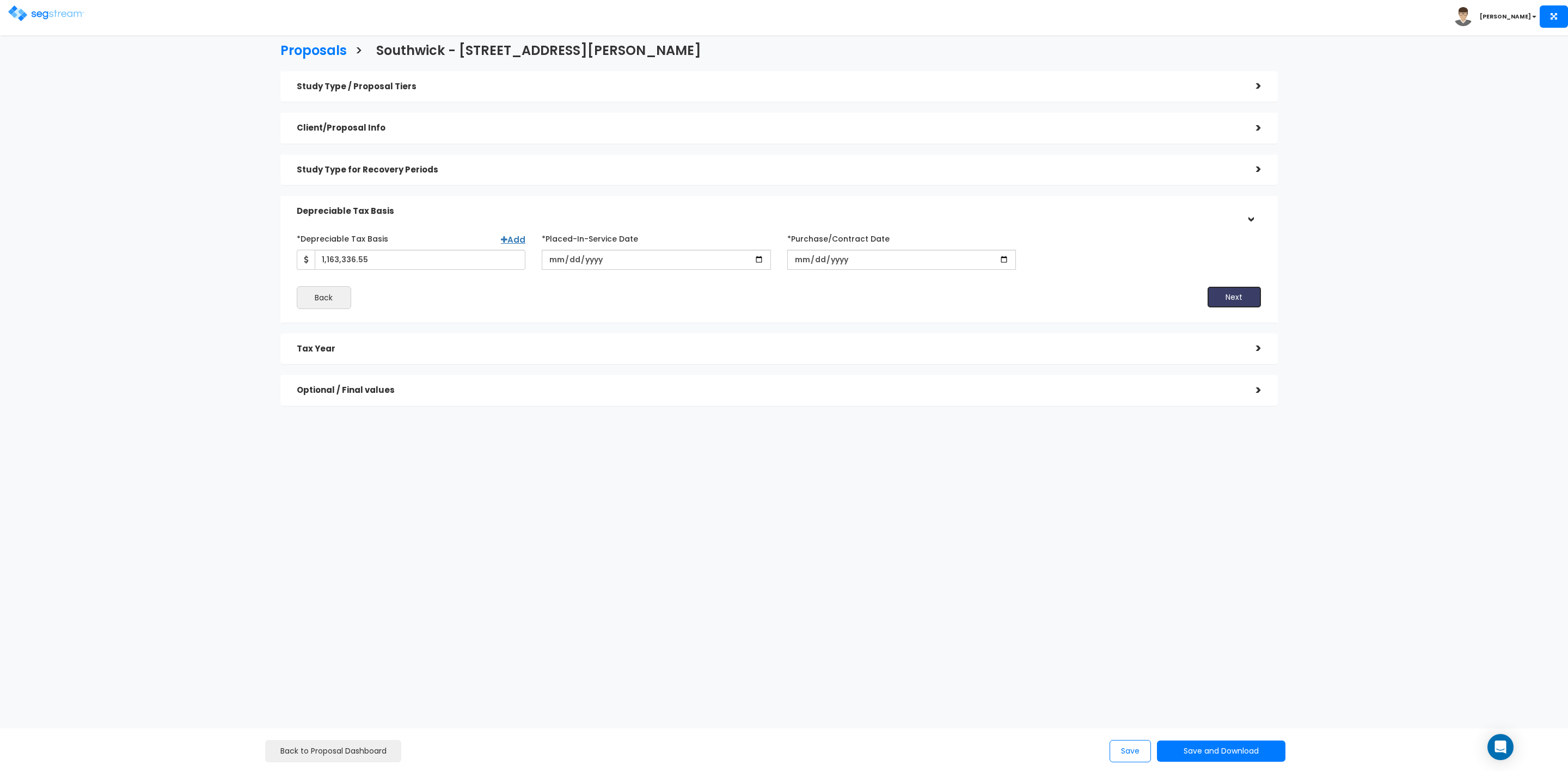
click at [1231, 301] on button "Next" at bounding box center [1234, 297] width 55 height 22
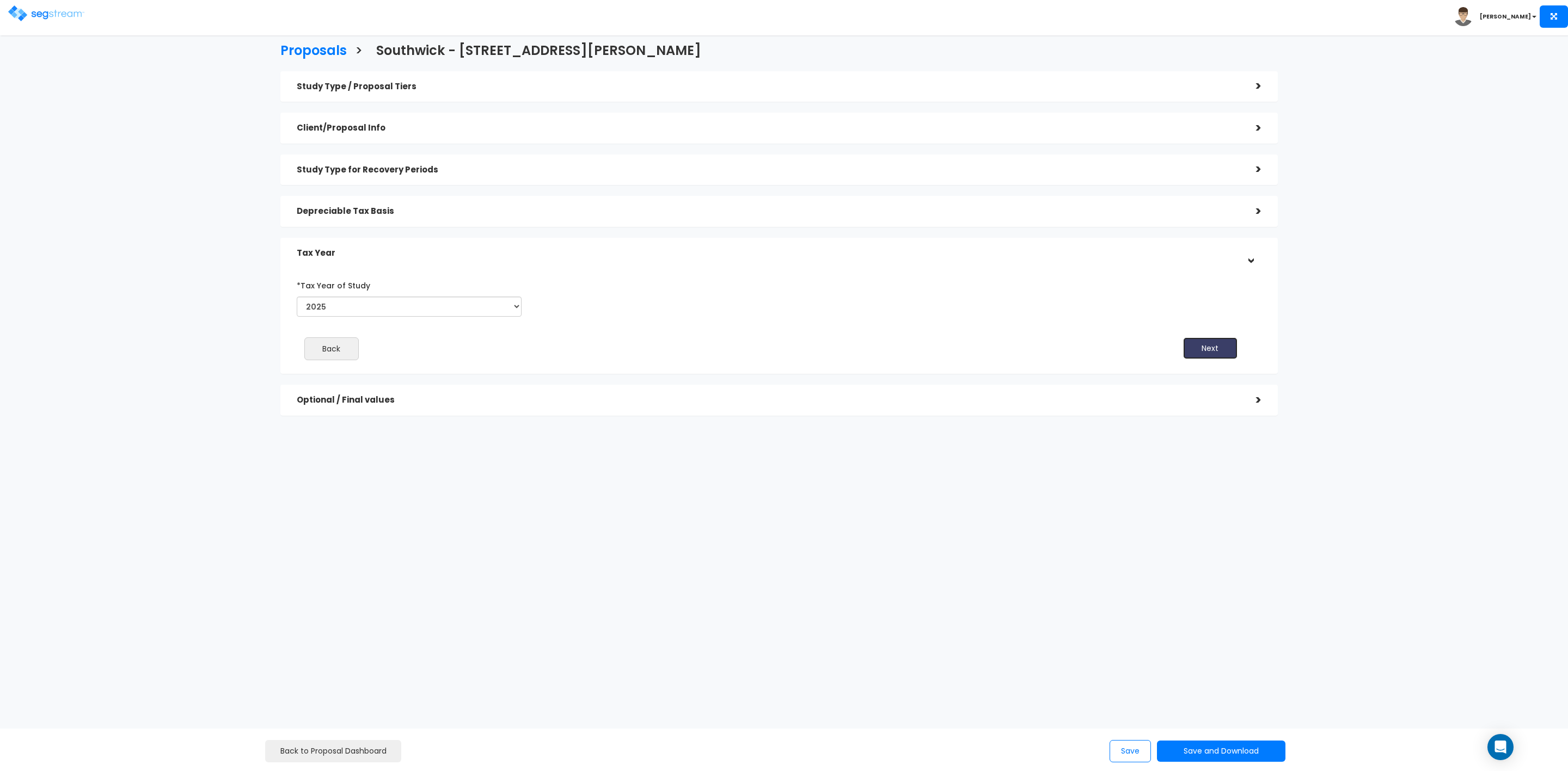
click at [1211, 345] on button "Next" at bounding box center [1211, 349] width 55 height 22
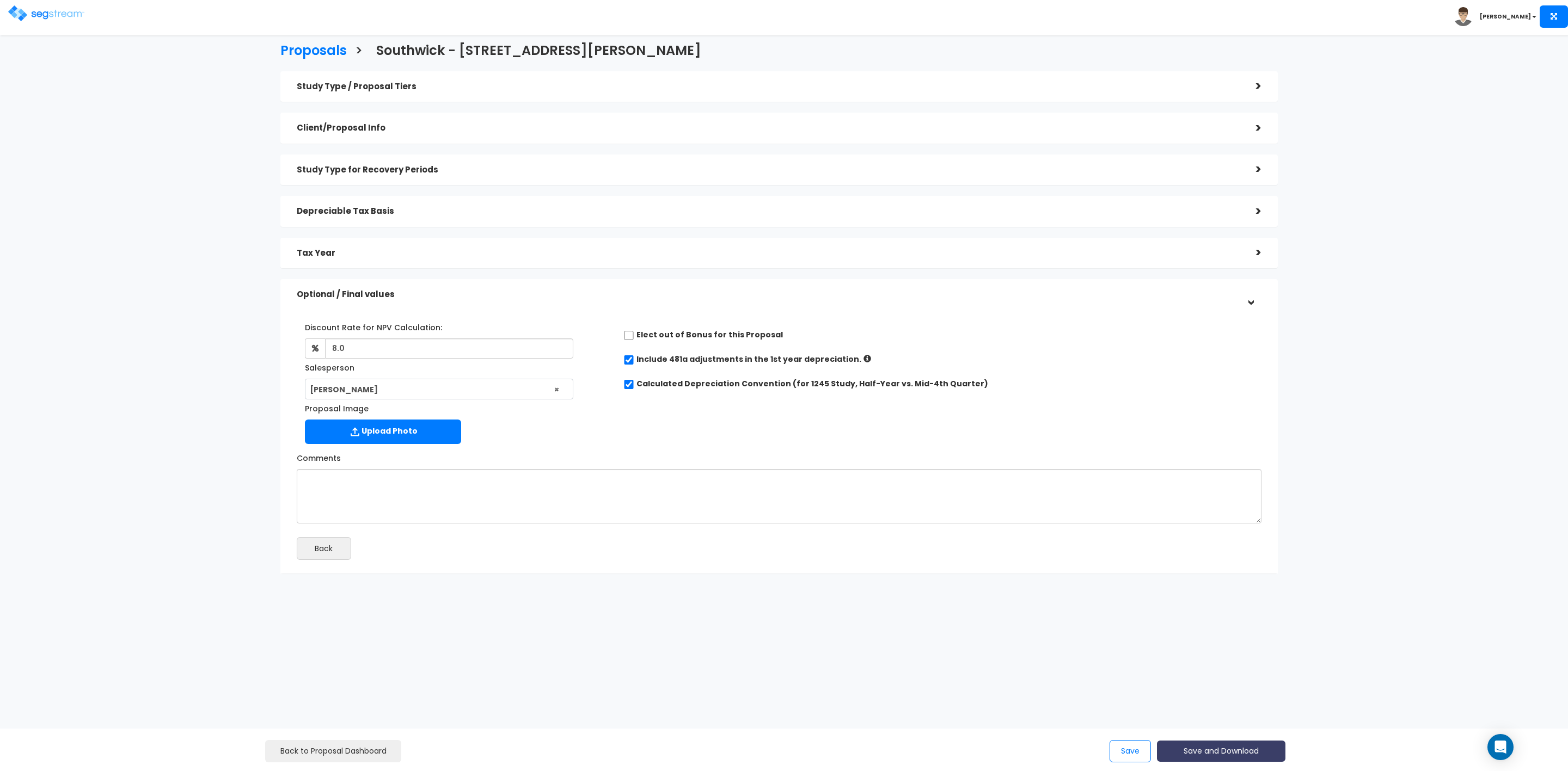
click at [1231, 755] on button "Save and Download" at bounding box center [1222, 751] width 128 height 21
click at [1233, 689] on link "Custom Proposal" at bounding box center [1248, 696] width 170 height 25
click at [1131, 752] on button "Save" at bounding box center [1130, 752] width 41 height 22
